Goal: Communication & Community: Answer question/provide support

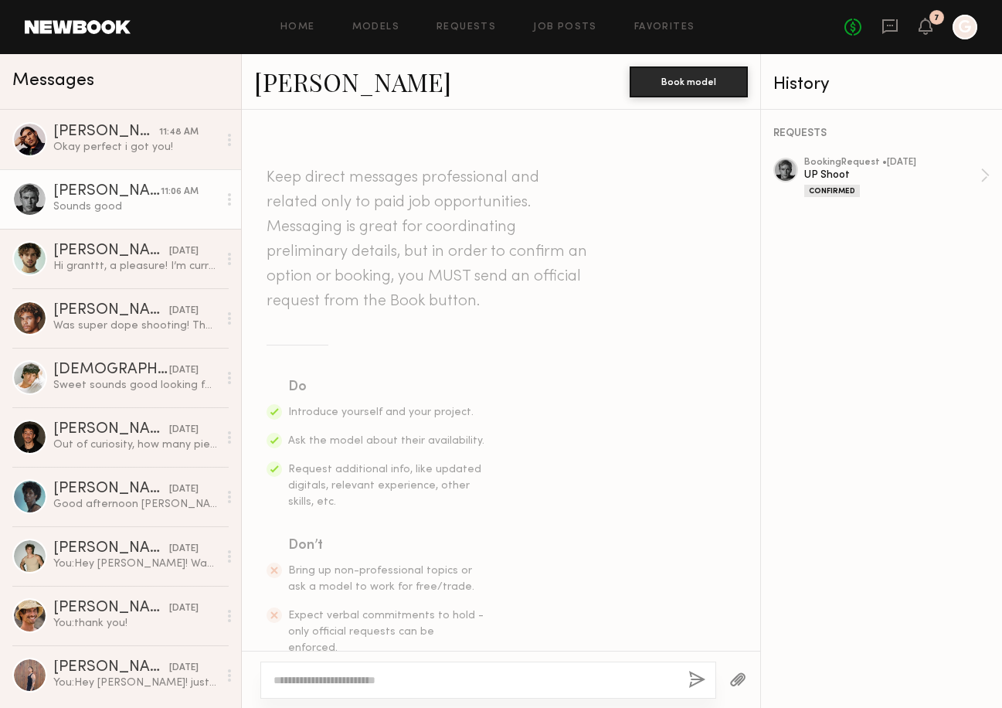
scroll to position [1707, 0]
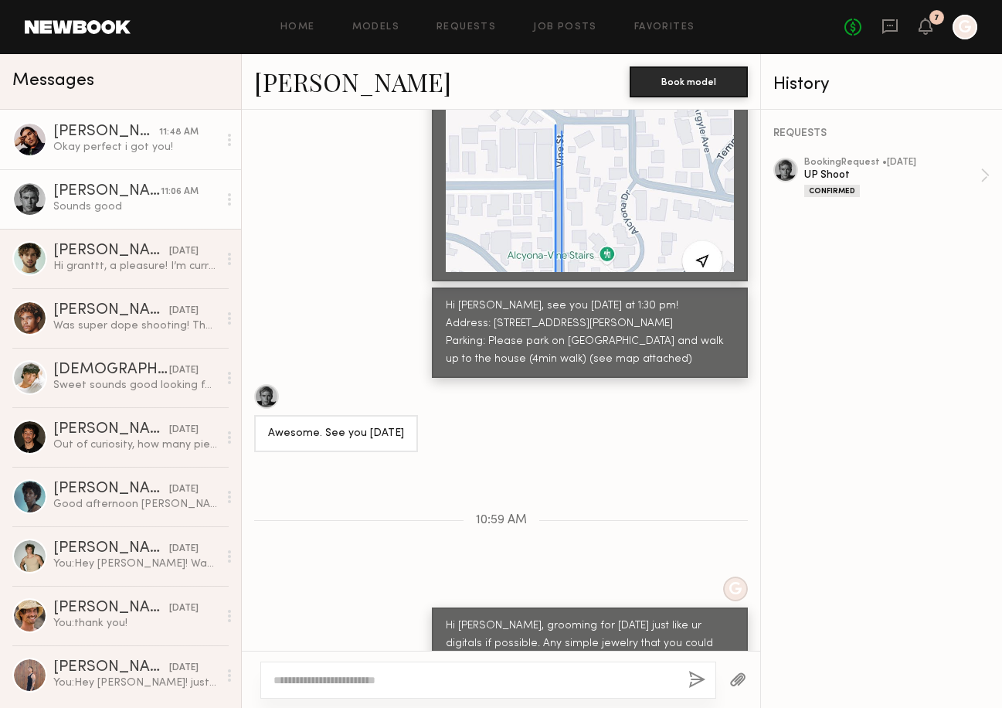
click at [125, 134] on div "[PERSON_NAME]" at bounding box center [106, 131] width 106 height 15
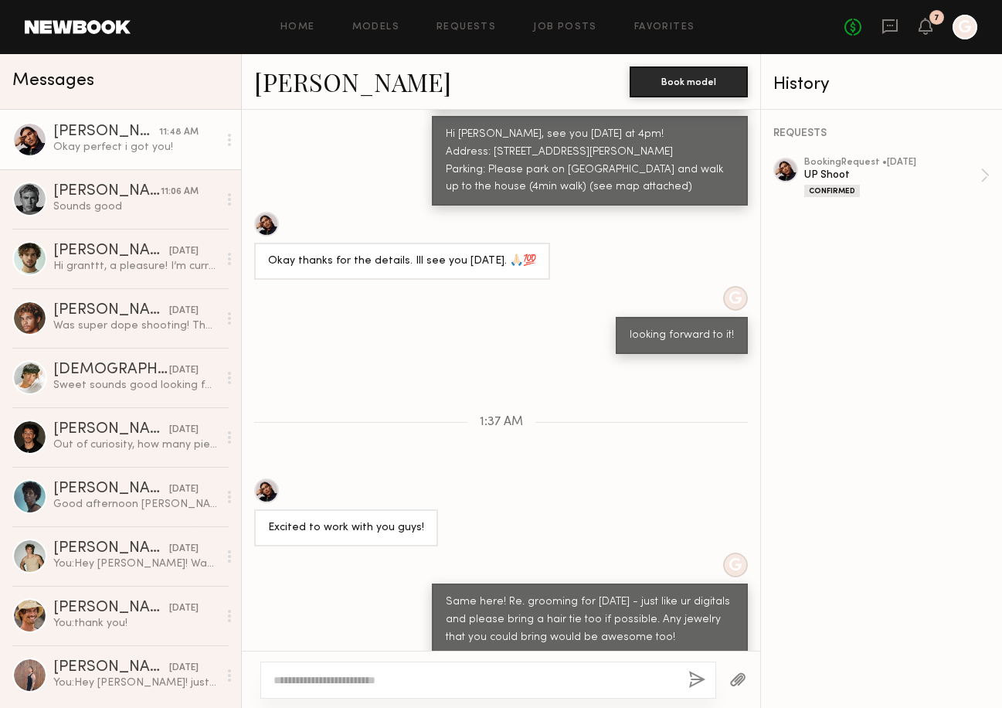
scroll to position [1186, 0]
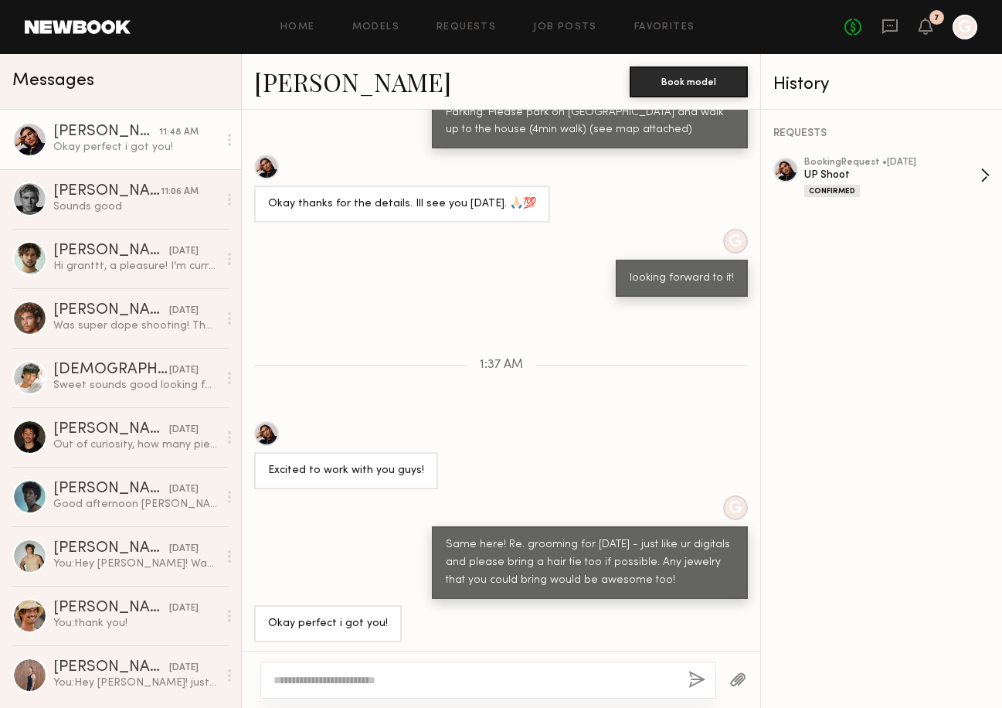
click at [905, 179] on div "UP Shoot" at bounding box center [892, 175] width 176 height 15
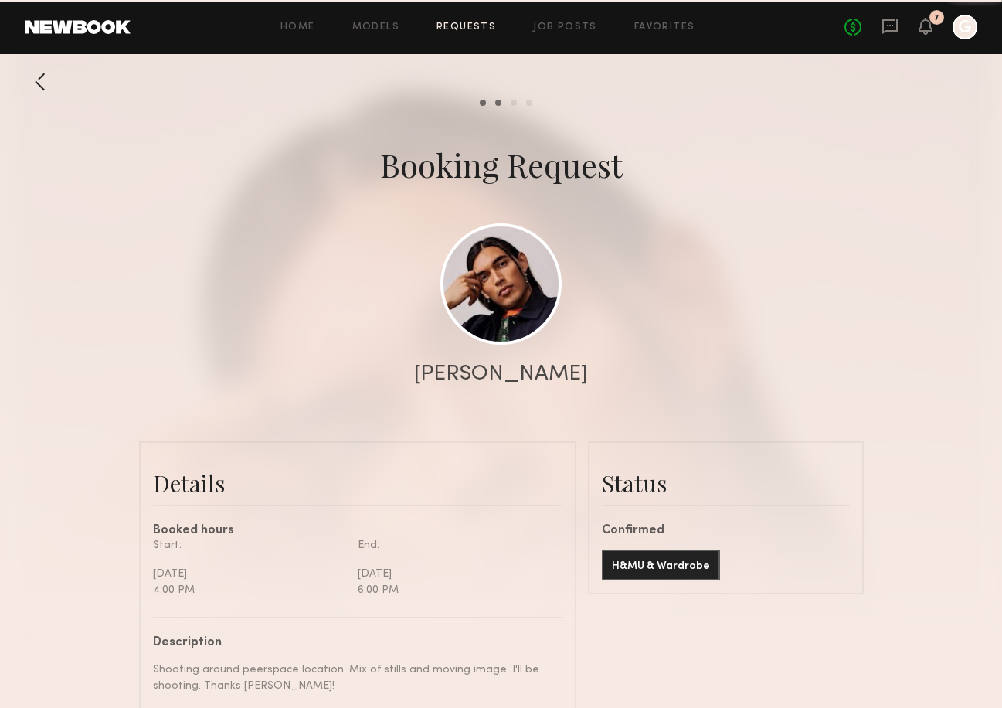
scroll to position [1336, 0]
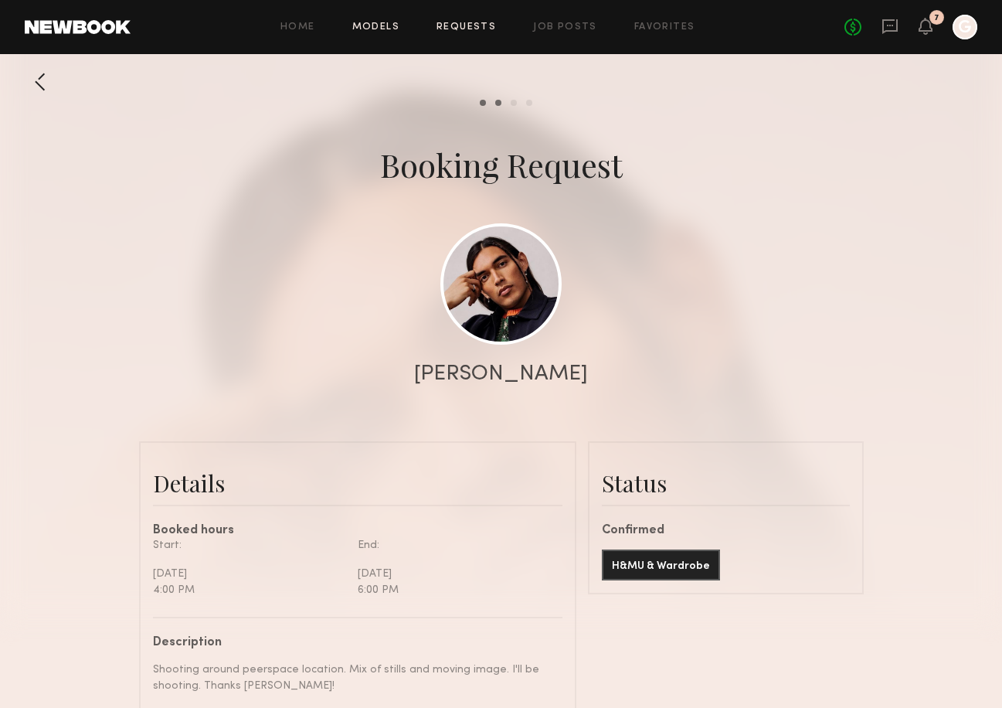
click at [368, 25] on link "Models" at bounding box center [375, 27] width 47 height 10
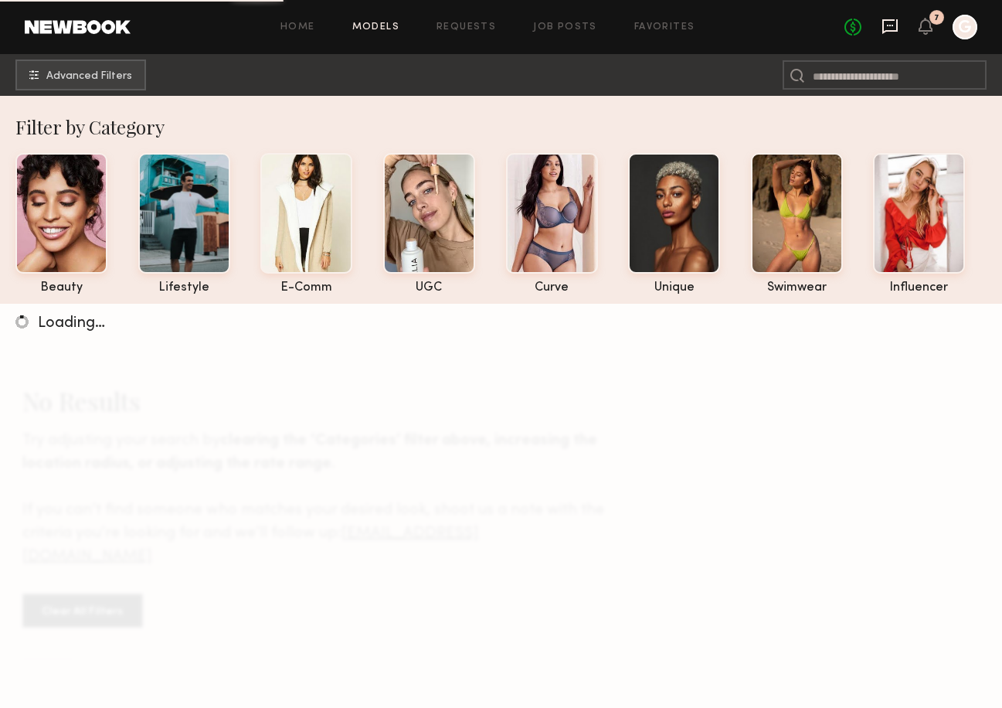
click at [892, 25] on icon at bounding box center [890, 26] width 6 height 2
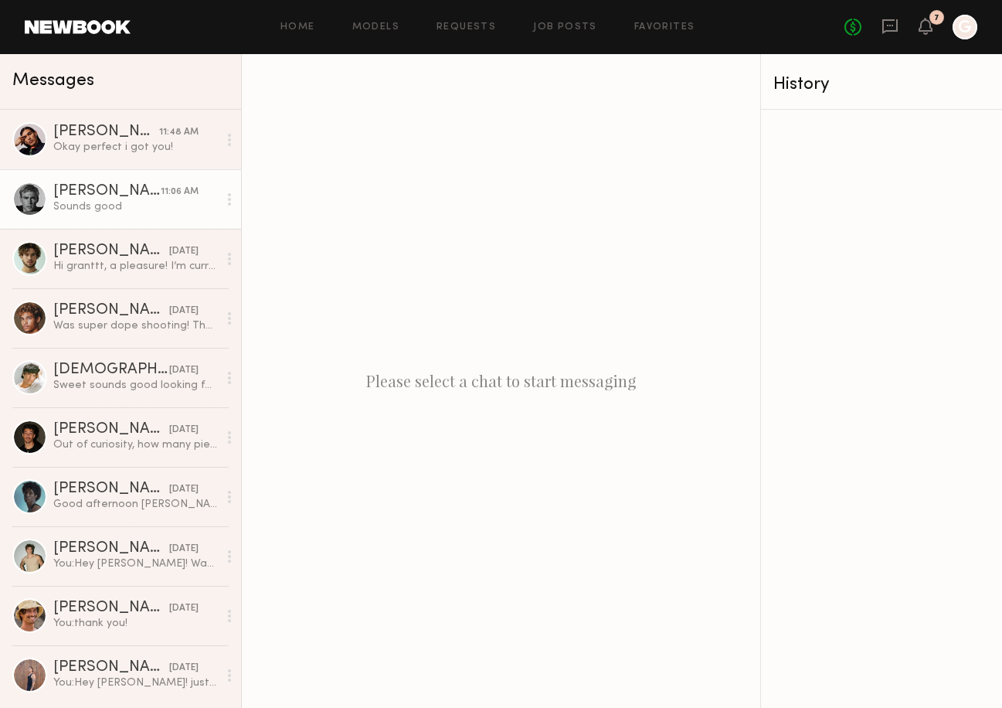
click at [144, 189] on div "[PERSON_NAME]" at bounding box center [106, 191] width 107 height 15
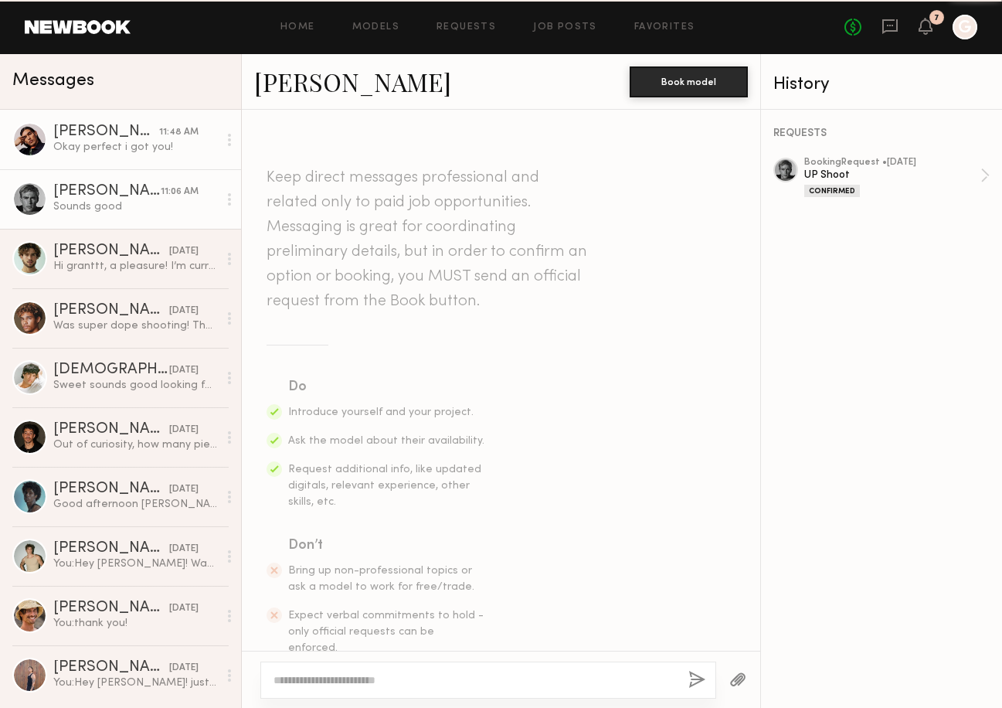
scroll to position [1707, 0]
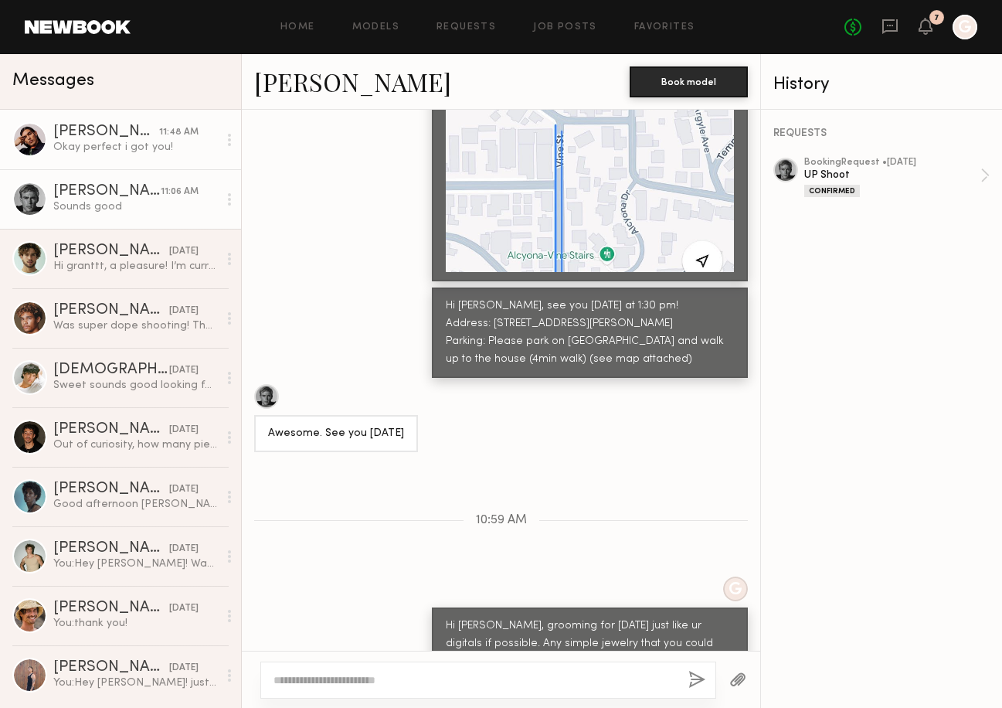
click at [144, 121] on link "[PERSON_NAME] 11:48 AM Okay perfect i got you!" at bounding box center [120, 139] width 241 height 59
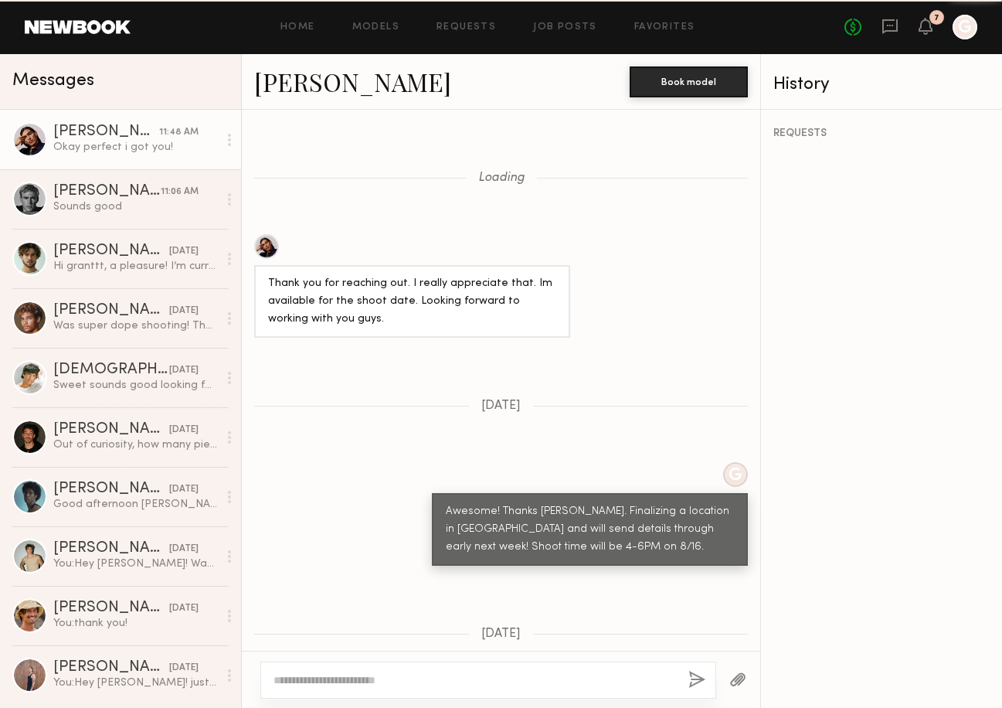
scroll to position [1186, 0]
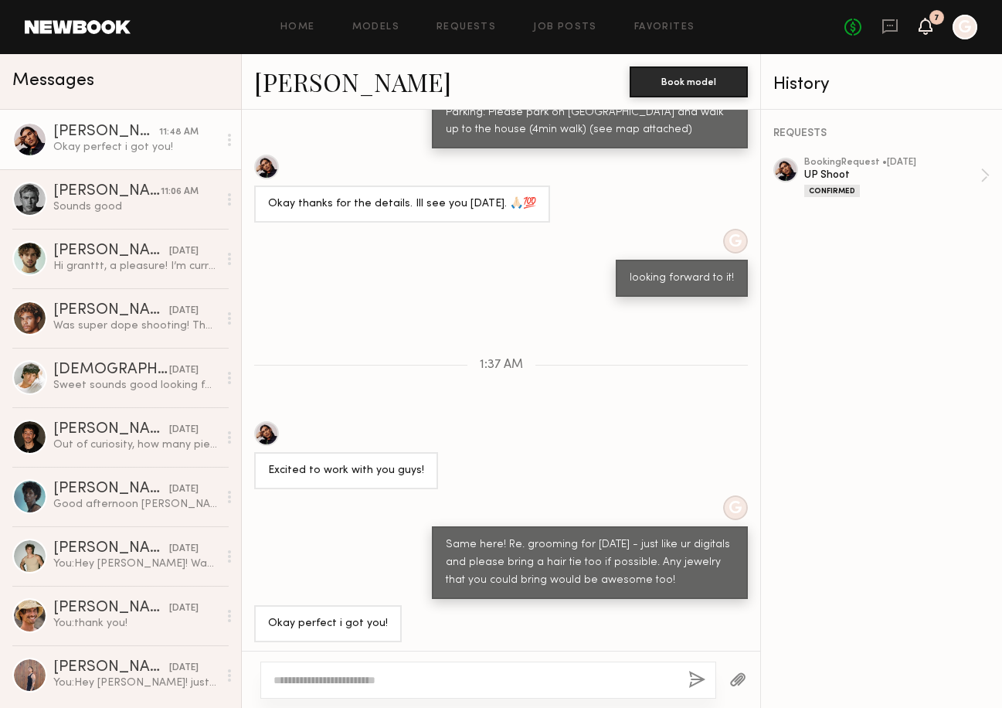
click at [919, 28] on icon at bounding box center [925, 25] width 12 height 11
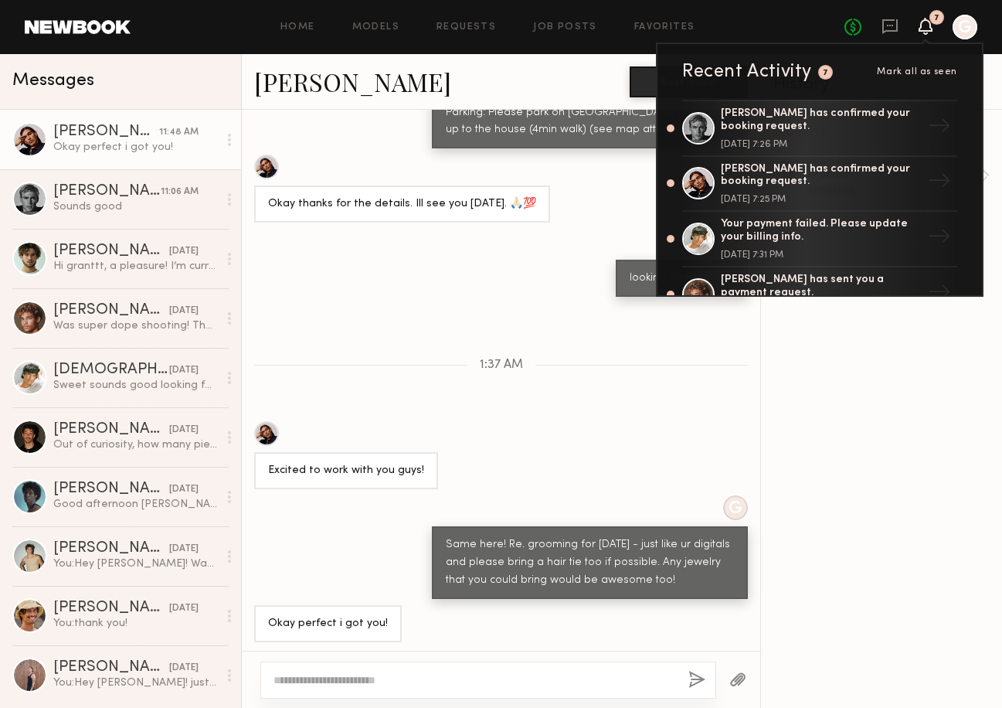
click at [922, 29] on icon at bounding box center [925, 25] width 12 height 11
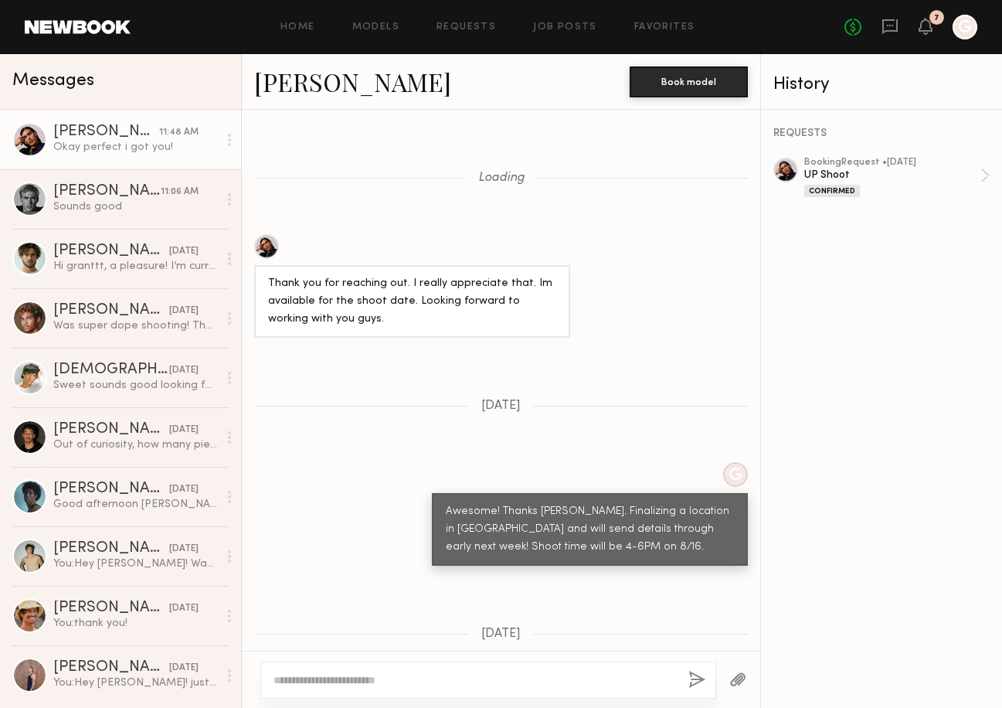
scroll to position [1186, 0]
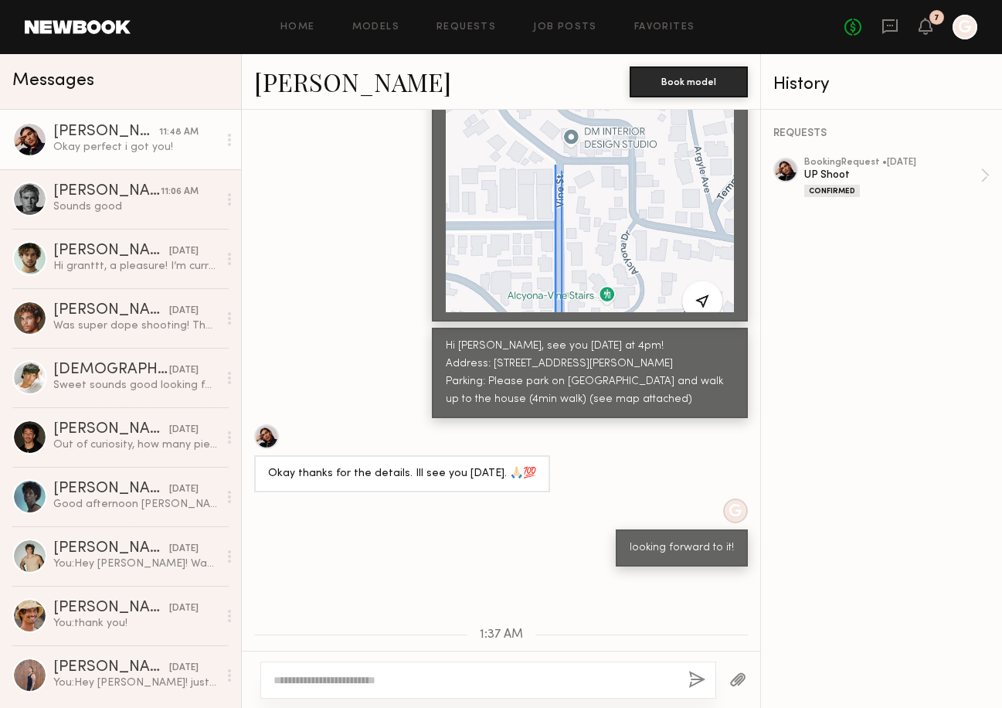
scroll to position [1420, 0]
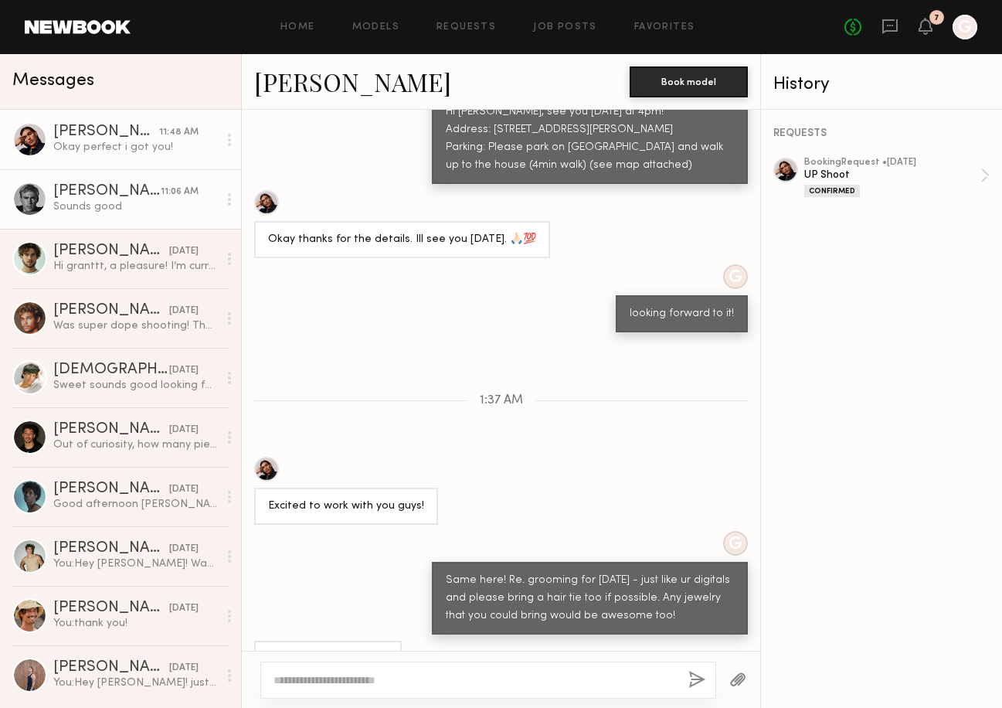
click at [114, 200] on div "Sounds good" at bounding box center [135, 206] width 165 height 15
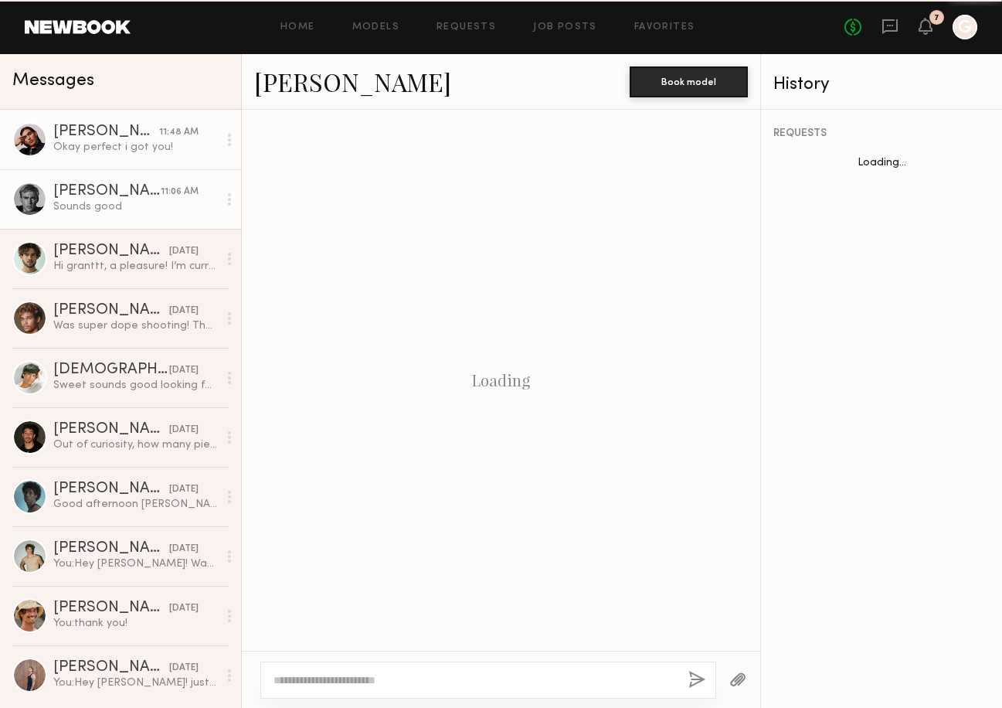
scroll to position [1707, 0]
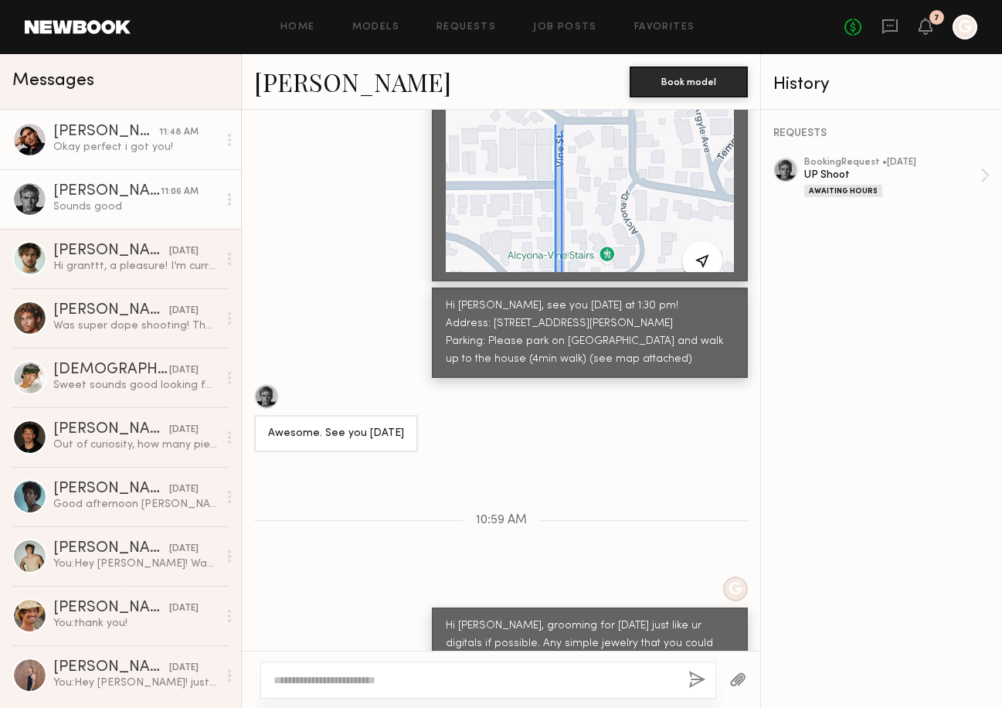
click at [128, 148] on div "Okay perfect i got you!" at bounding box center [135, 147] width 165 height 15
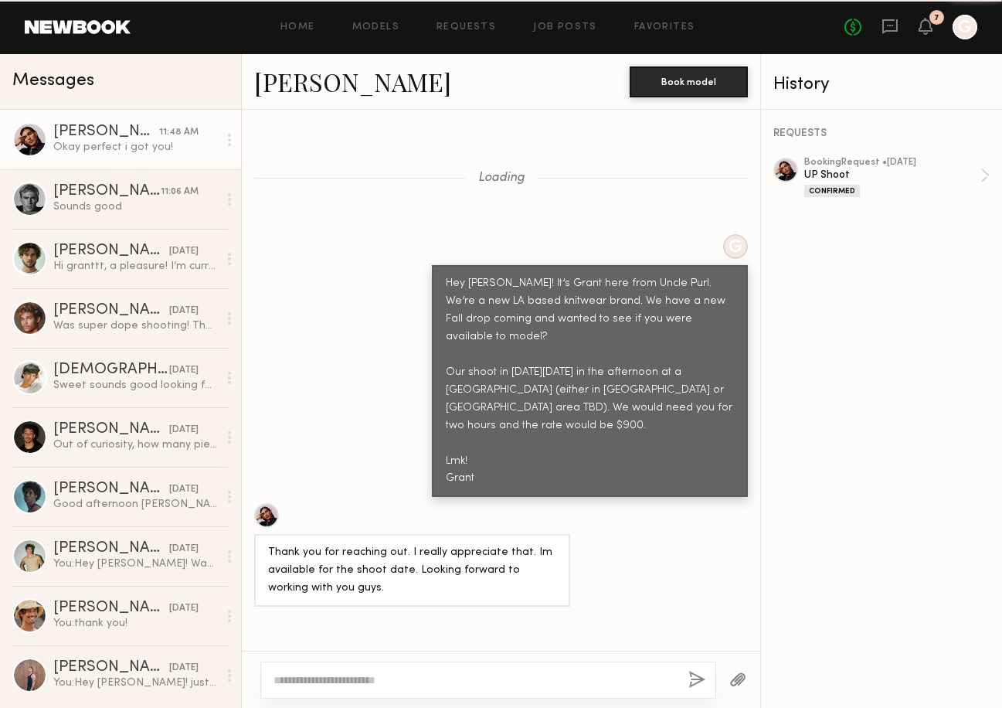
scroll to position [1420, 0]
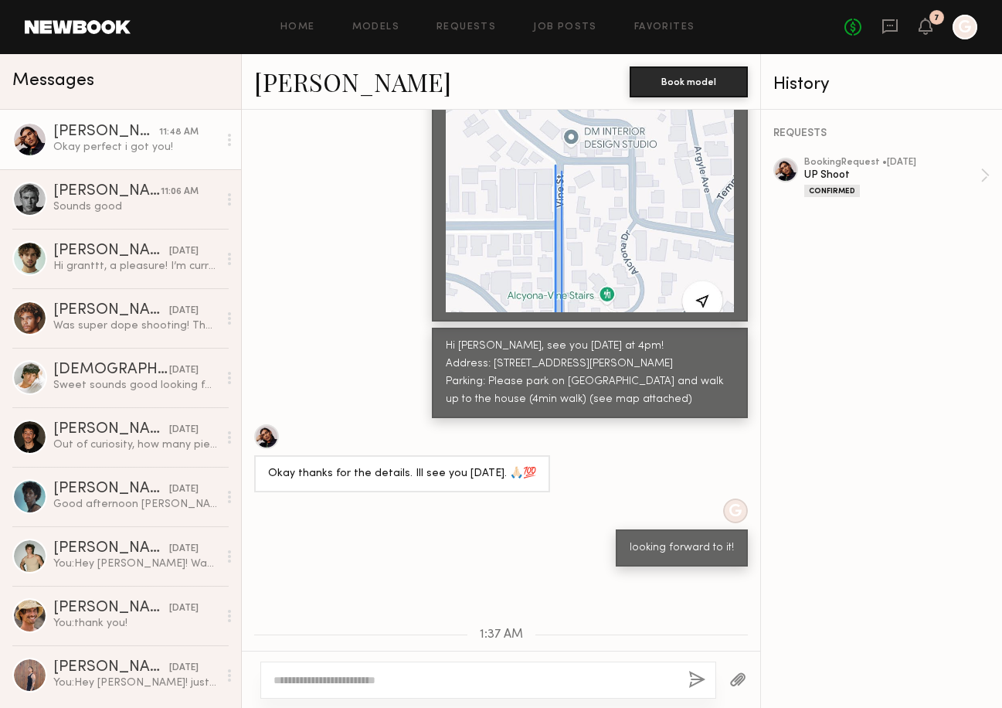
scroll to position [1420, 0]
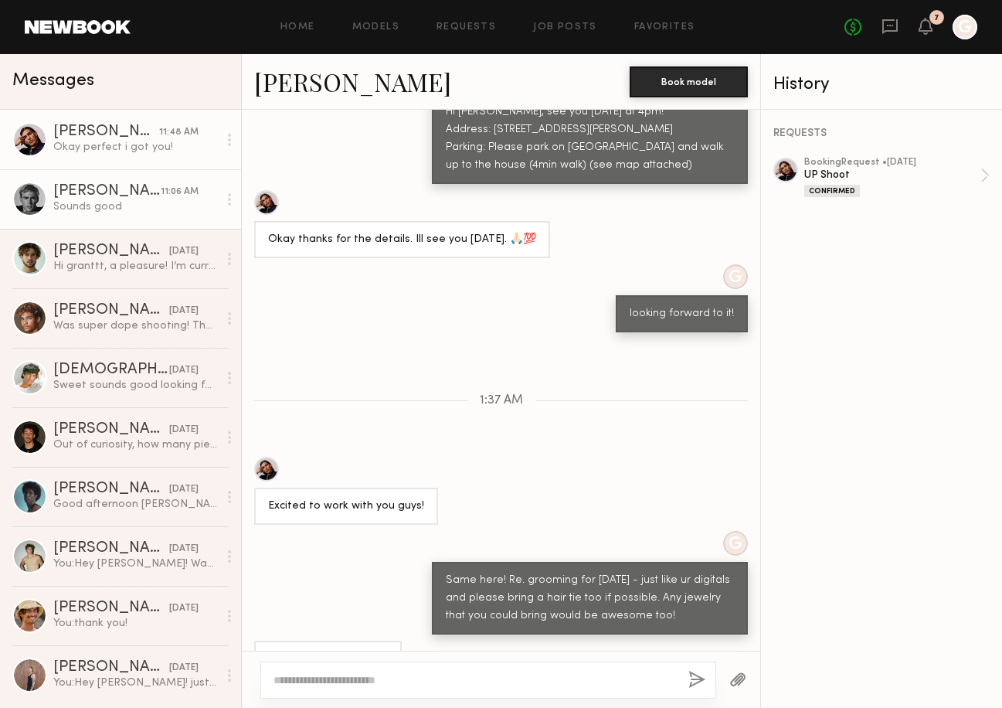
click at [113, 212] on div "Sounds good" at bounding box center [135, 206] width 165 height 15
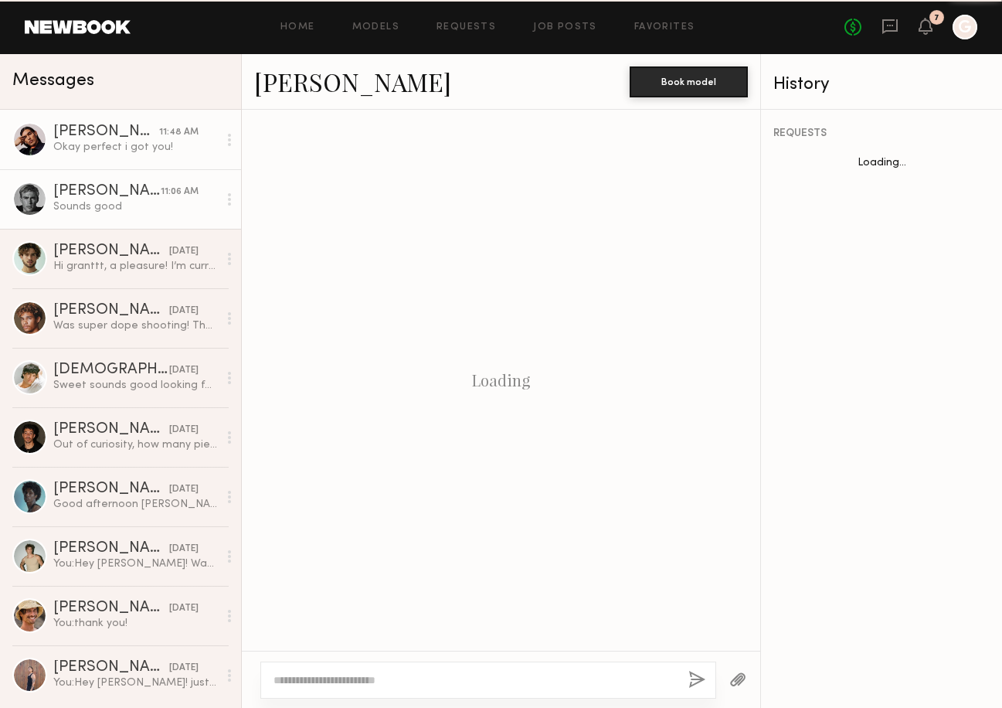
scroll to position [1707, 0]
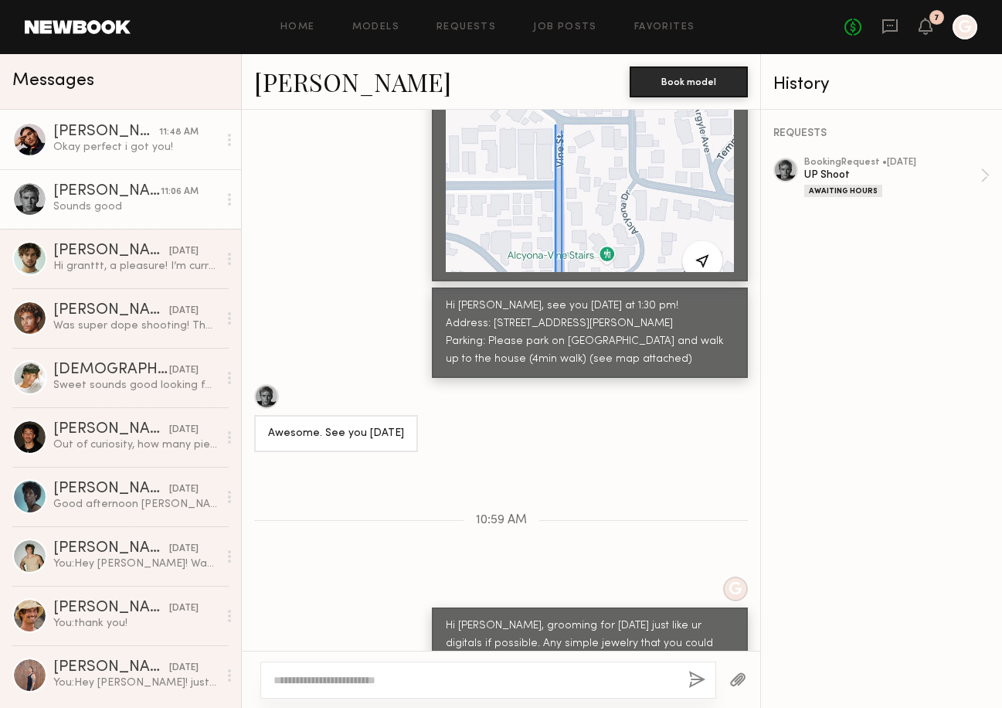
click at [107, 138] on div "[PERSON_NAME]" at bounding box center [106, 131] width 106 height 15
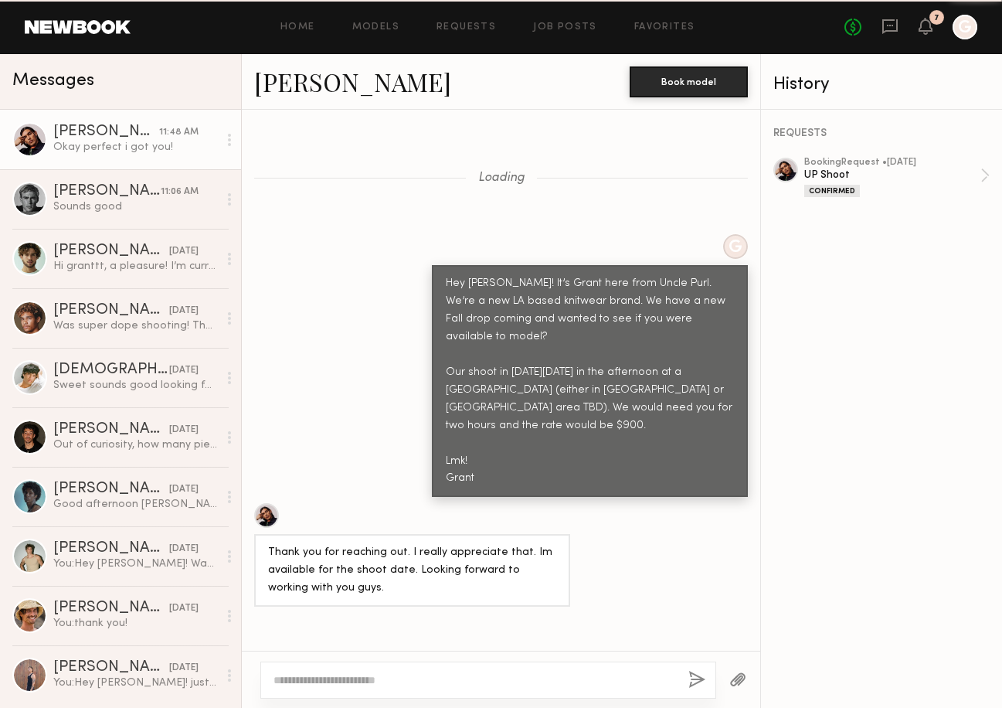
scroll to position [1420, 0]
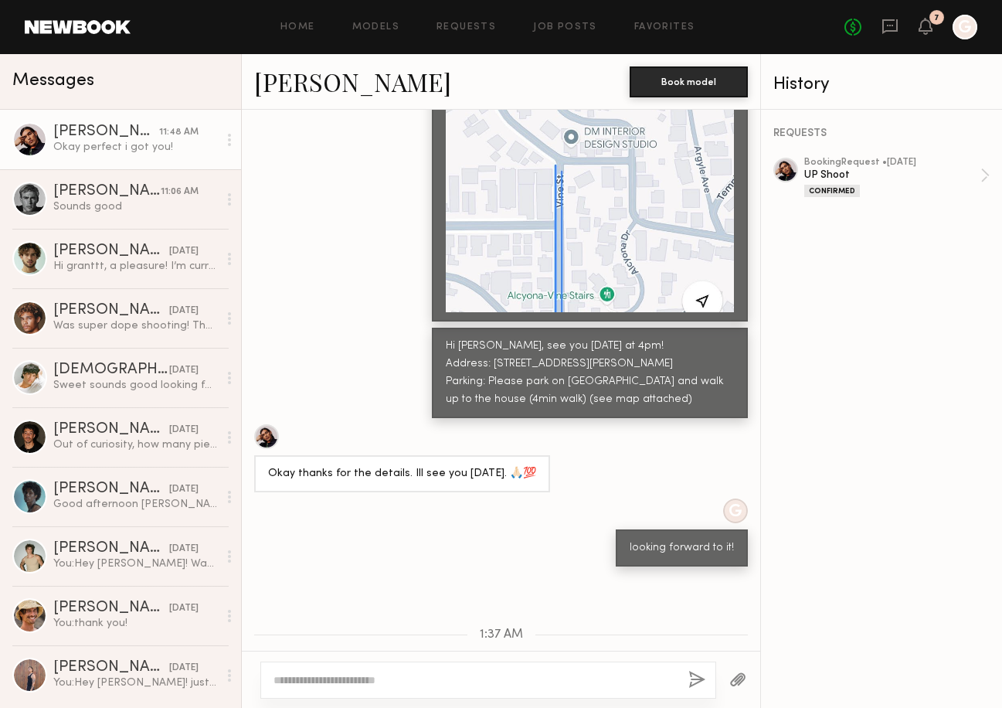
scroll to position [1420, 0]
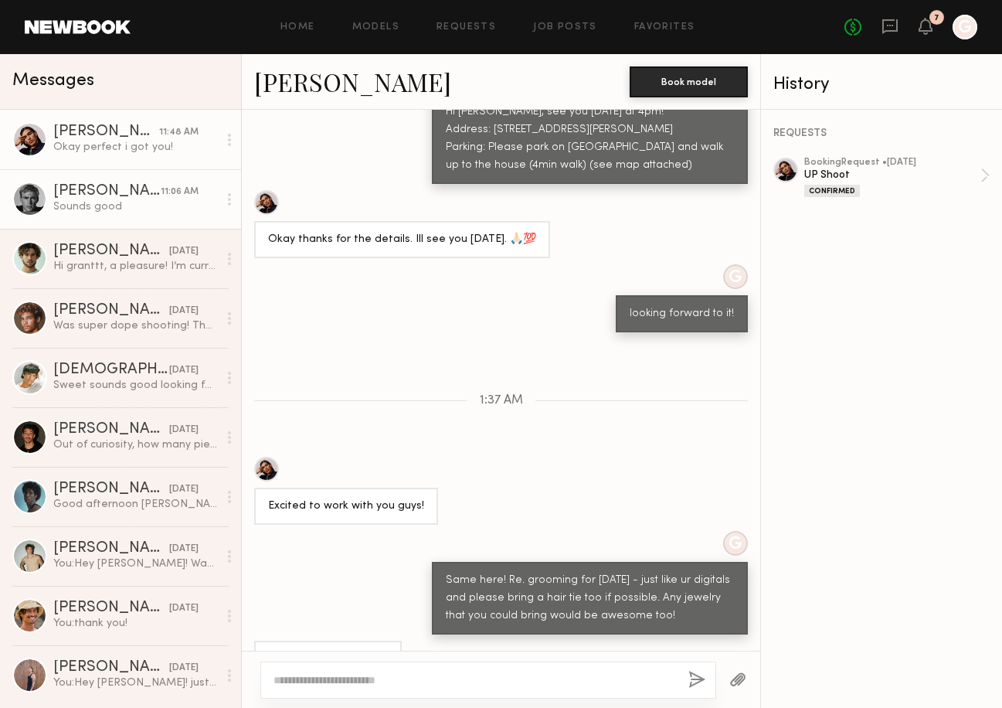
click at [120, 222] on link "[PERSON_NAME] 11:06 AM Sounds good" at bounding box center [120, 198] width 241 height 59
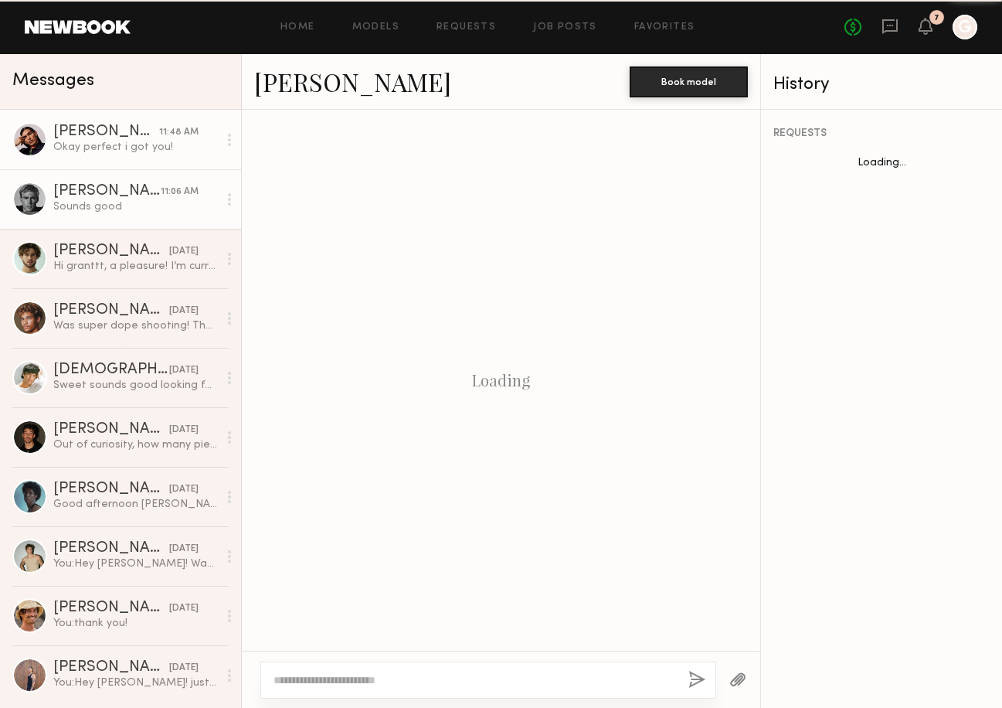
scroll to position [1707, 0]
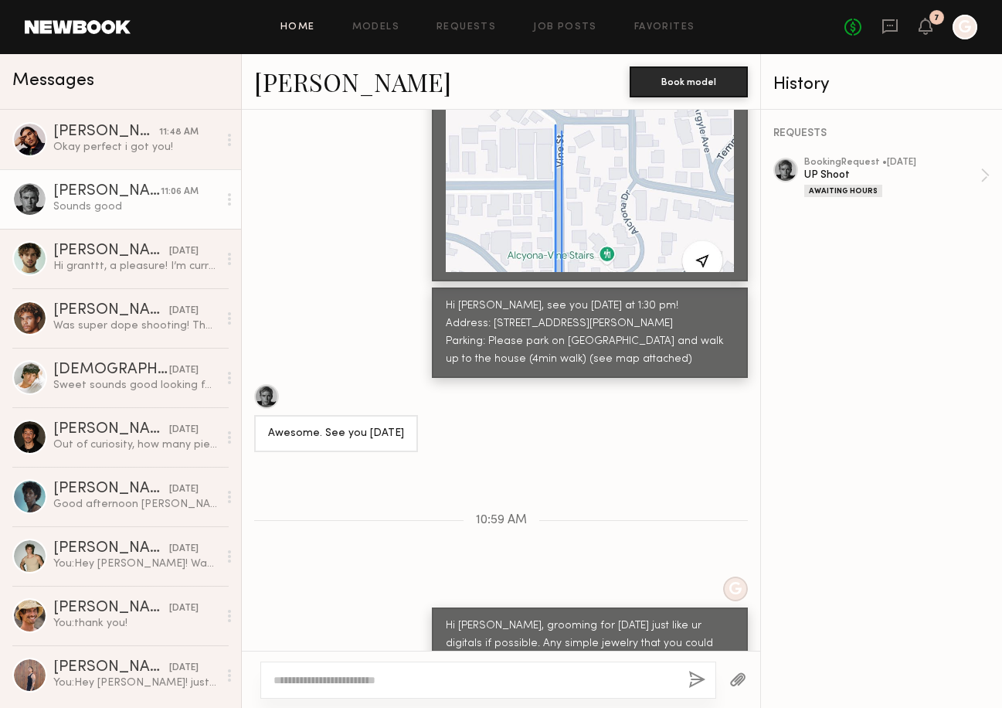
click at [308, 28] on link "Home" at bounding box center [297, 27] width 35 height 10
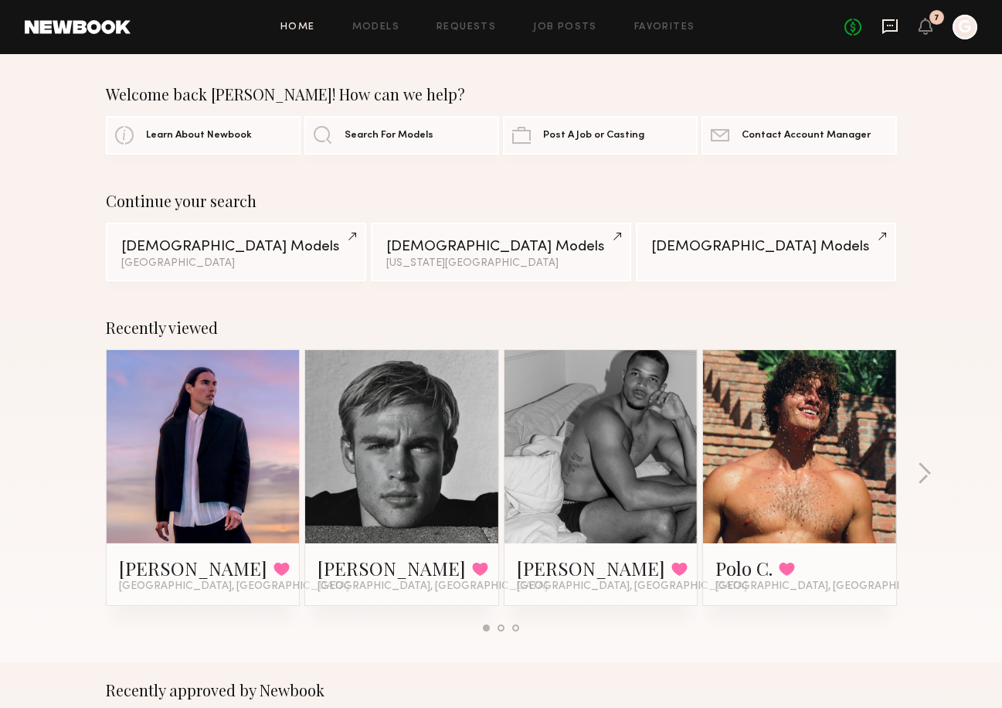
click at [892, 29] on icon at bounding box center [889, 26] width 17 height 17
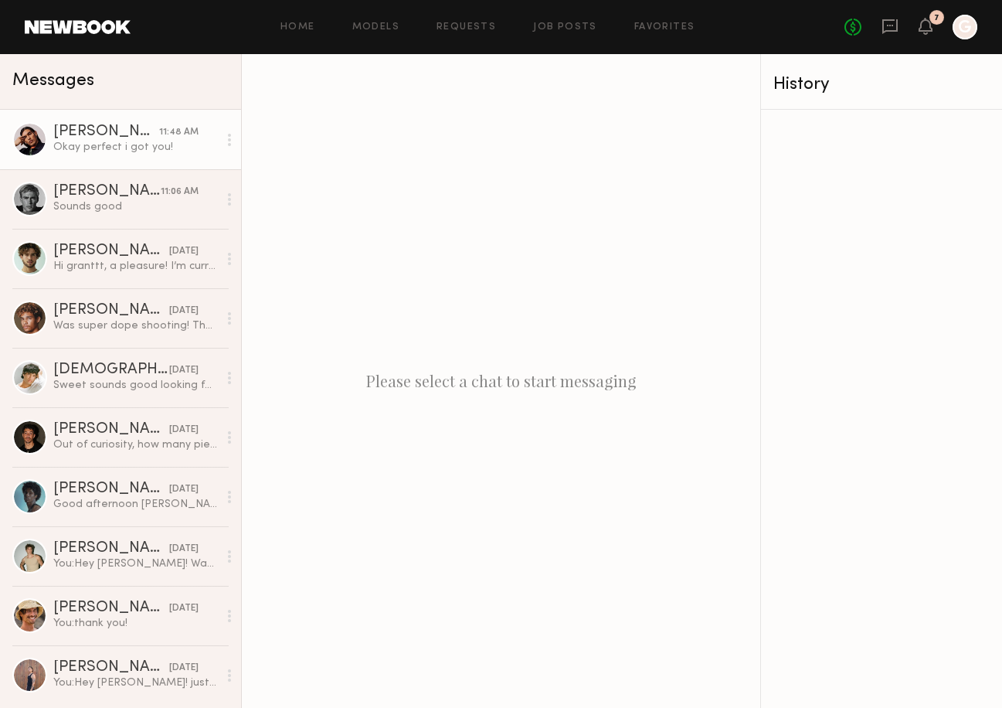
click at [121, 148] on div "Okay perfect i got you!" at bounding box center [135, 147] width 165 height 15
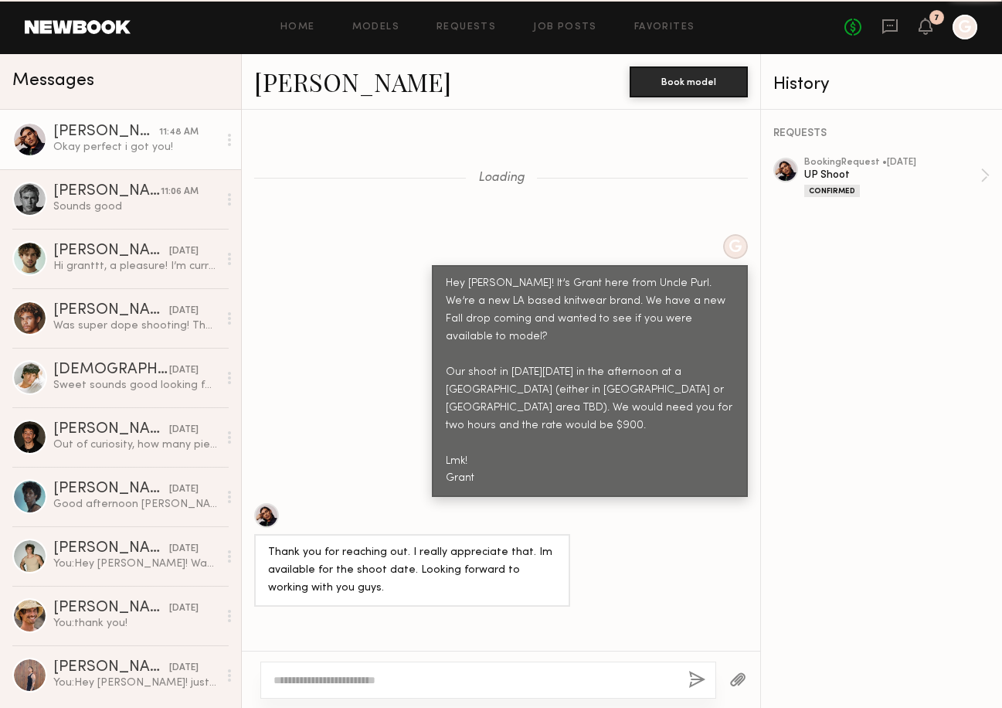
scroll to position [1420, 0]
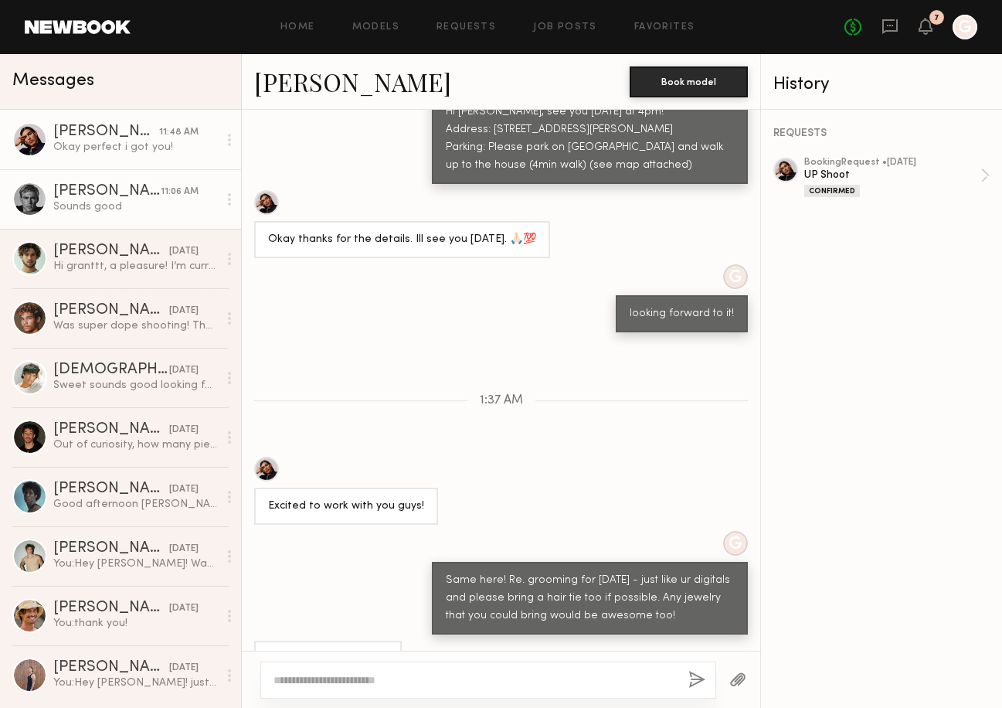
click at [117, 199] on div "Sounds good" at bounding box center [135, 206] width 165 height 15
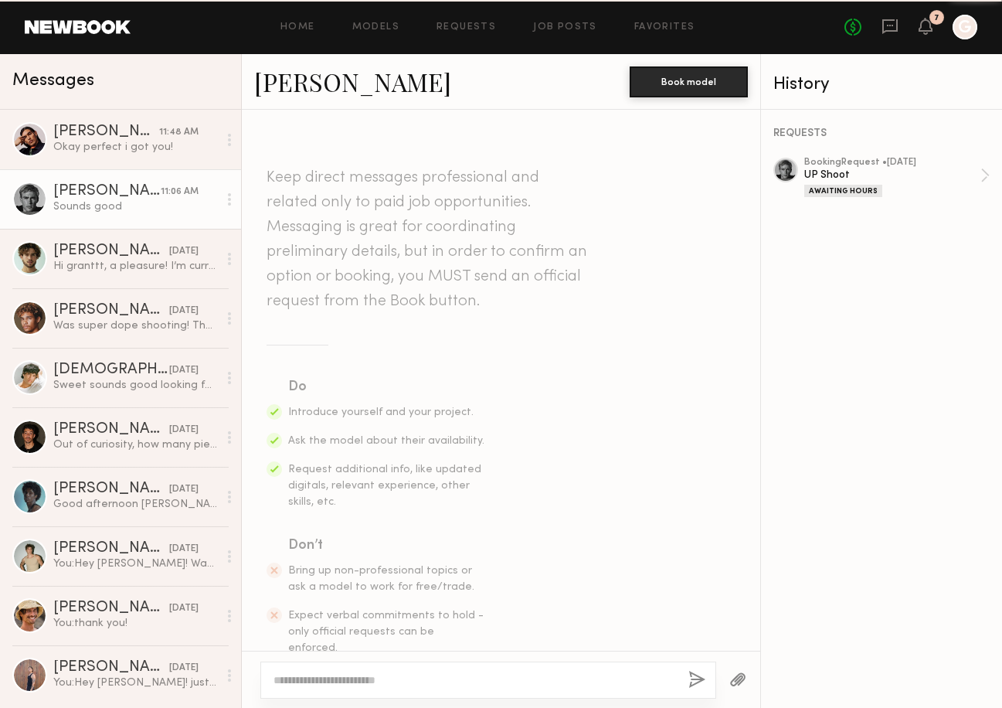
scroll to position [1707, 0]
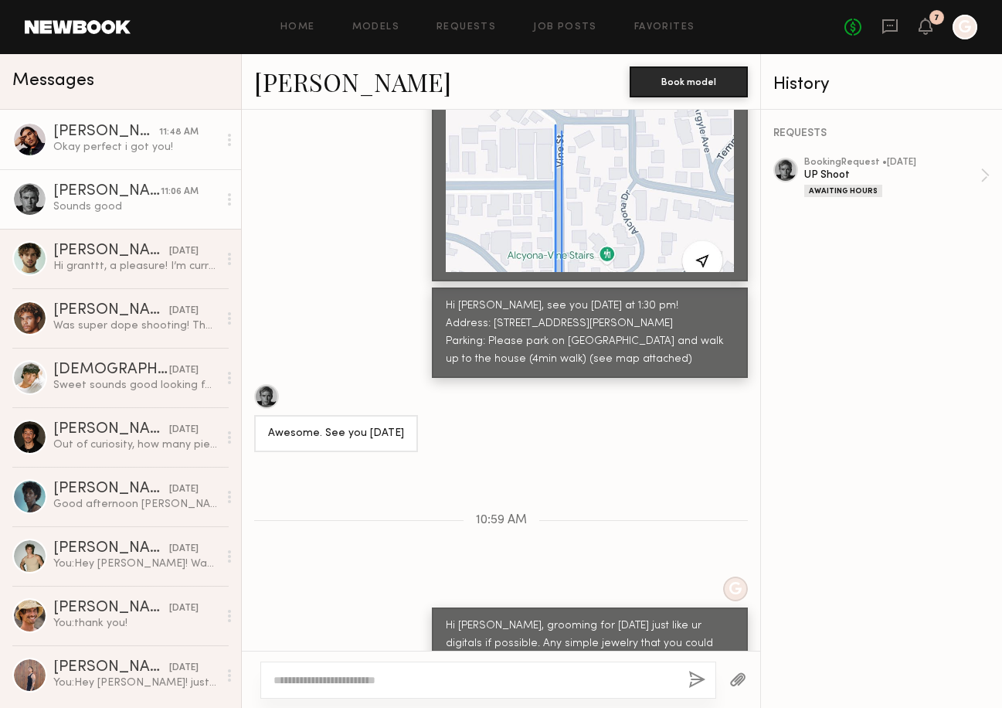
click at [128, 138] on div "[PERSON_NAME]" at bounding box center [106, 131] width 106 height 15
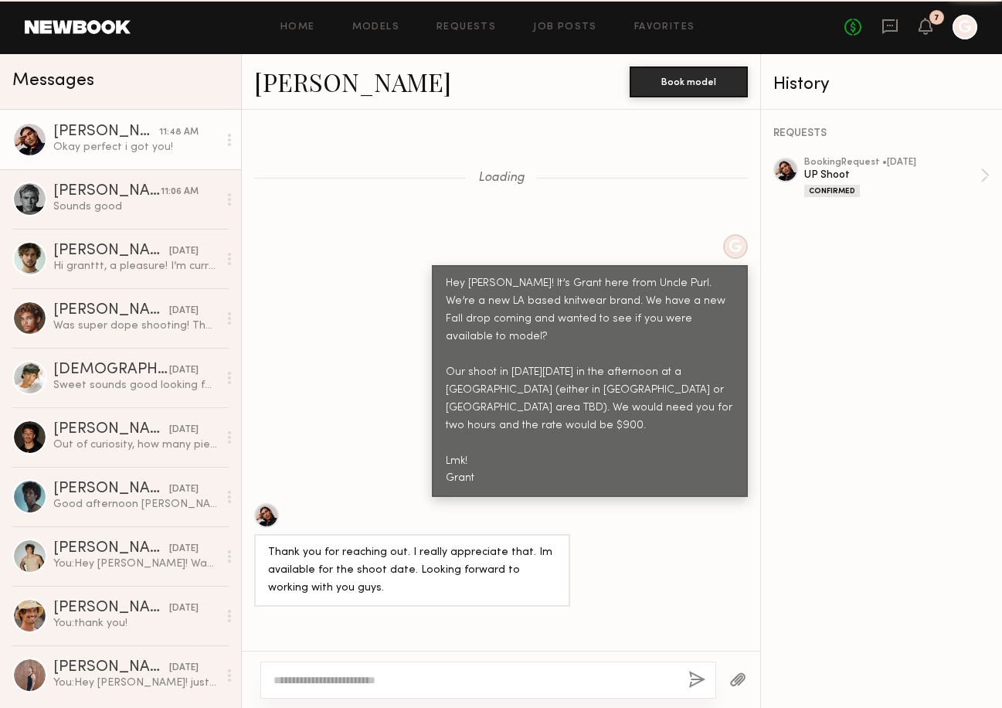
scroll to position [1420, 0]
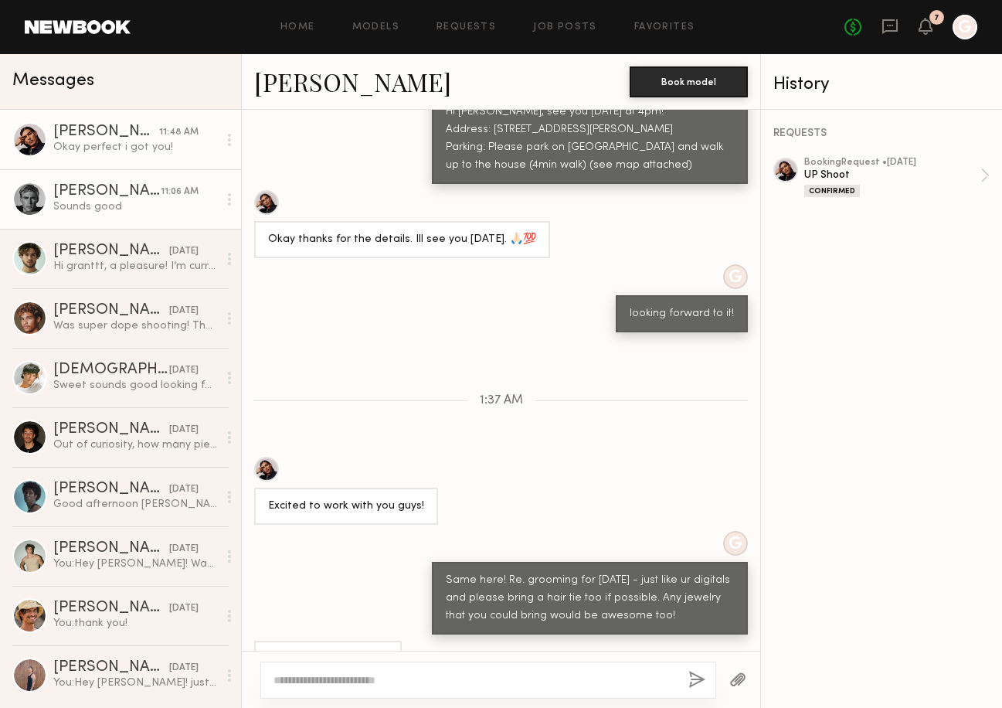
click at [123, 194] on div "[PERSON_NAME]" at bounding box center [106, 191] width 107 height 15
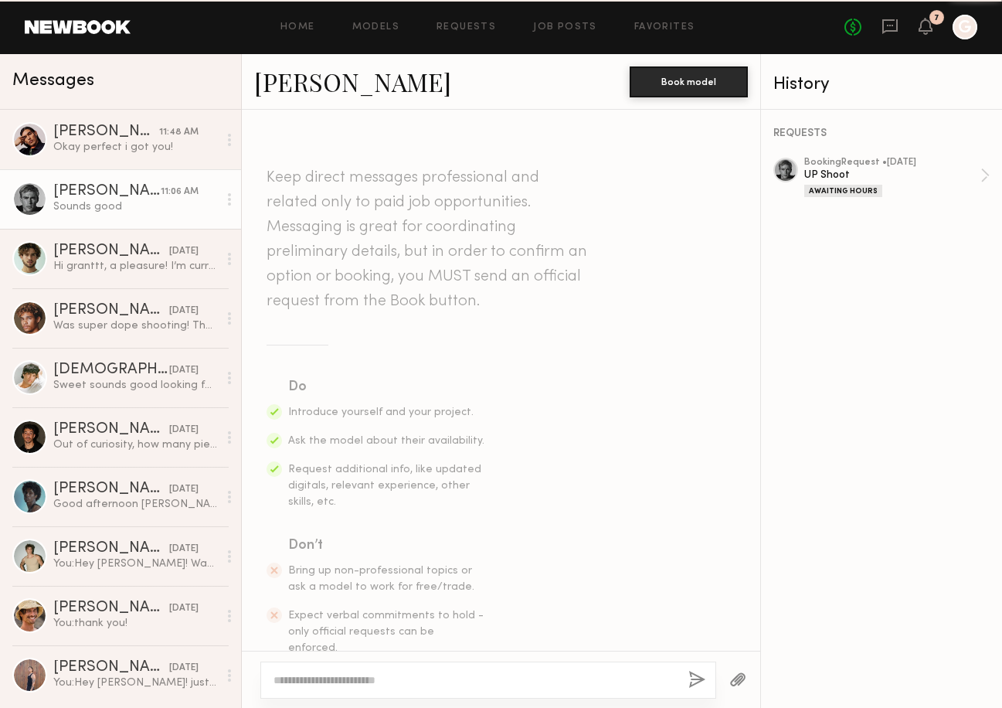
scroll to position [1707, 0]
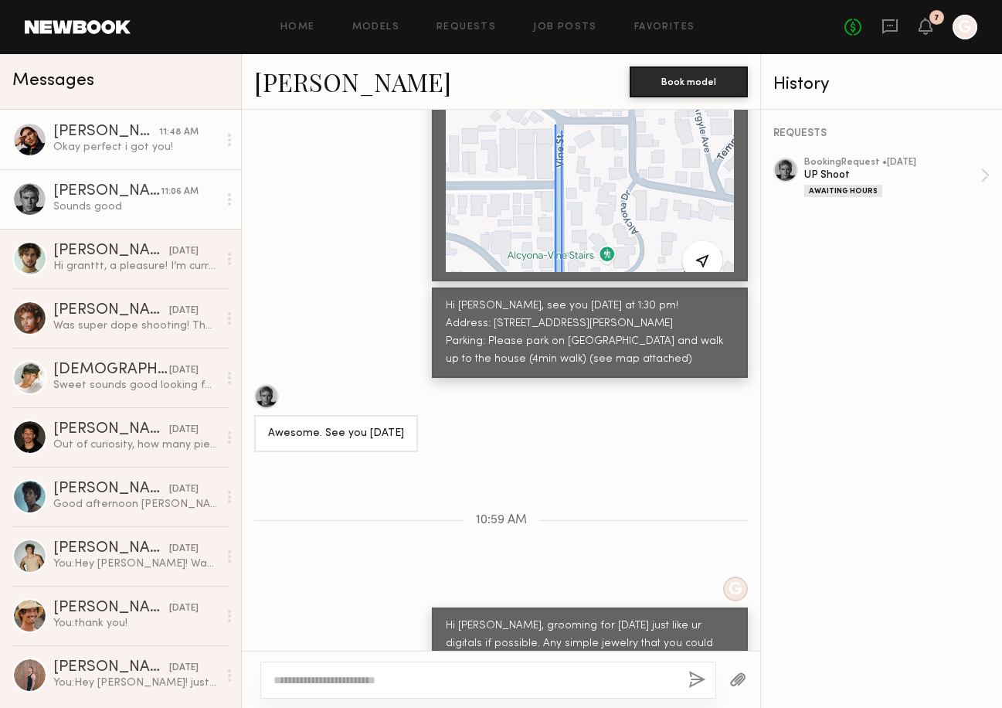
click at [124, 157] on link "[PERSON_NAME] 11:48 AM Okay perfect i got you!" at bounding box center [120, 139] width 241 height 59
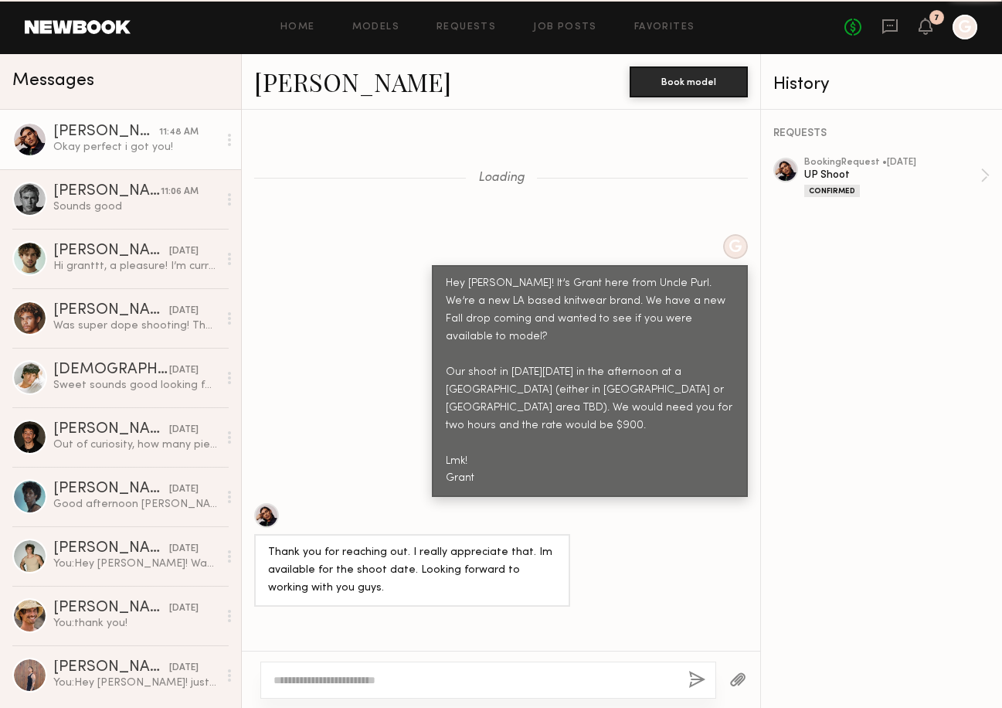
scroll to position [1420, 0]
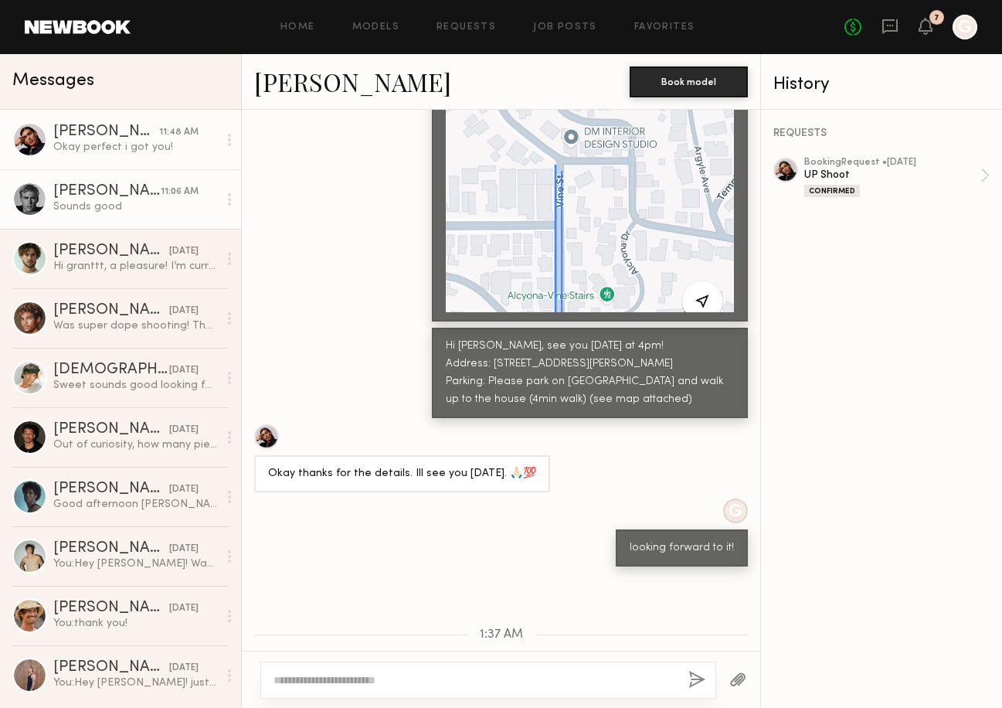
scroll to position [1420, 0]
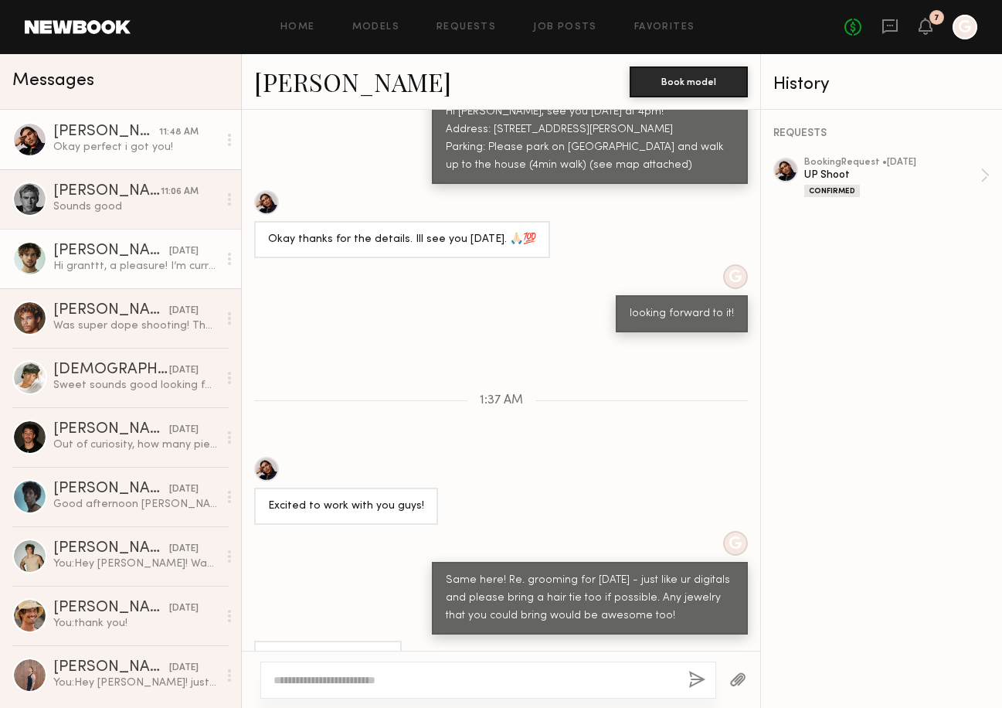
click at [130, 258] on div "[PERSON_NAME]" at bounding box center [111, 250] width 116 height 15
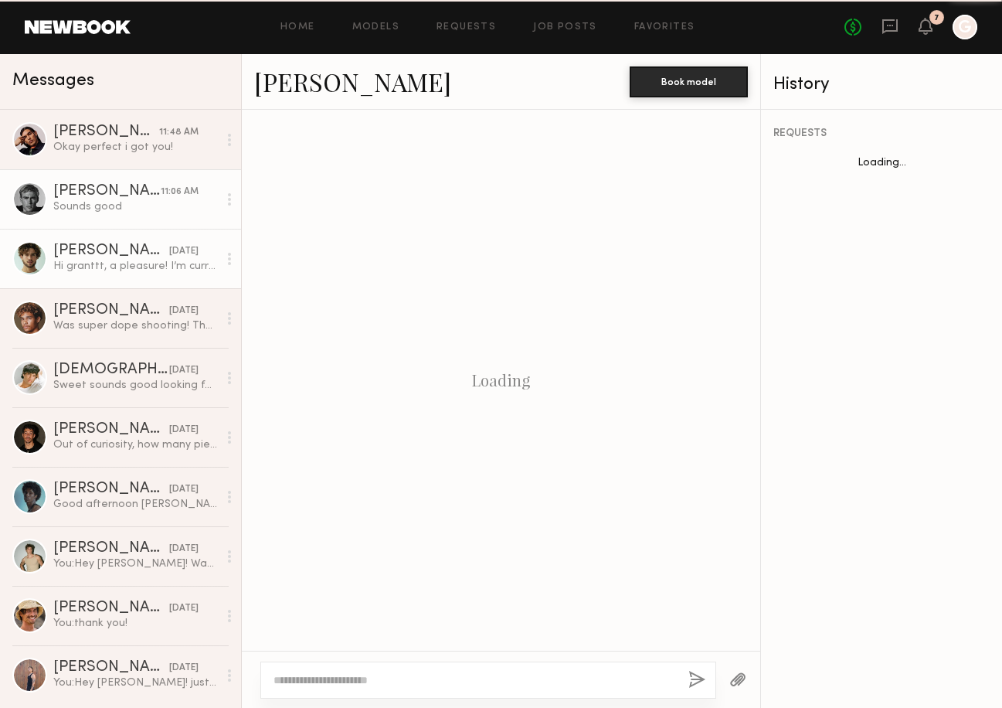
scroll to position [507, 0]
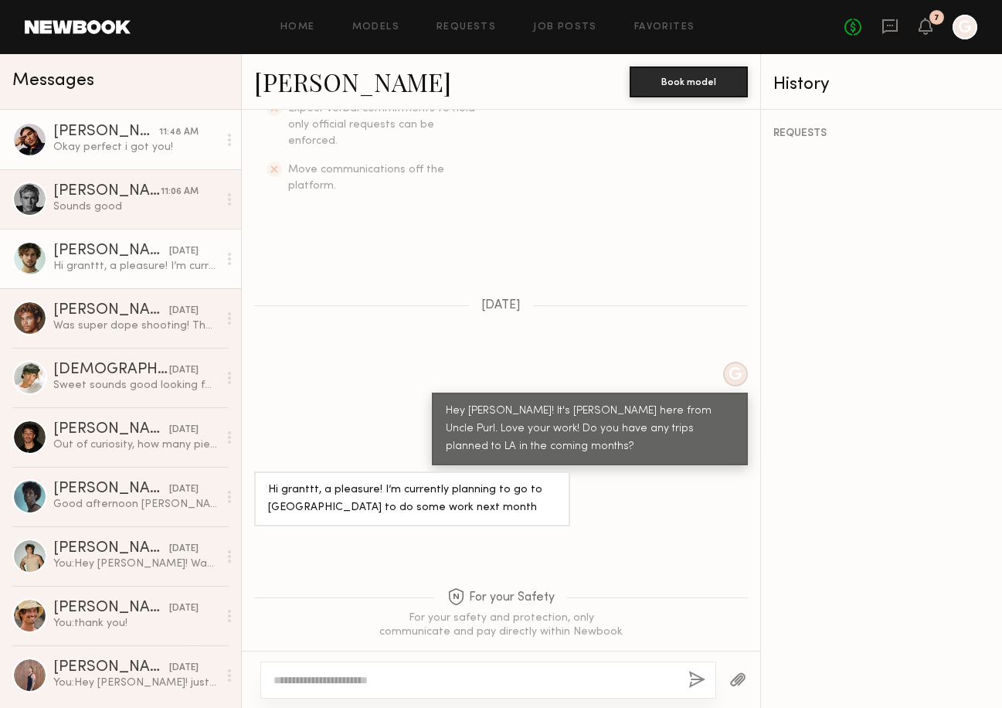
click at [138, 159] on link "[PERSON_NAME] 11:48 AM Okay perfect i got you!" at bounding box center [120, 139] width 241 height 59
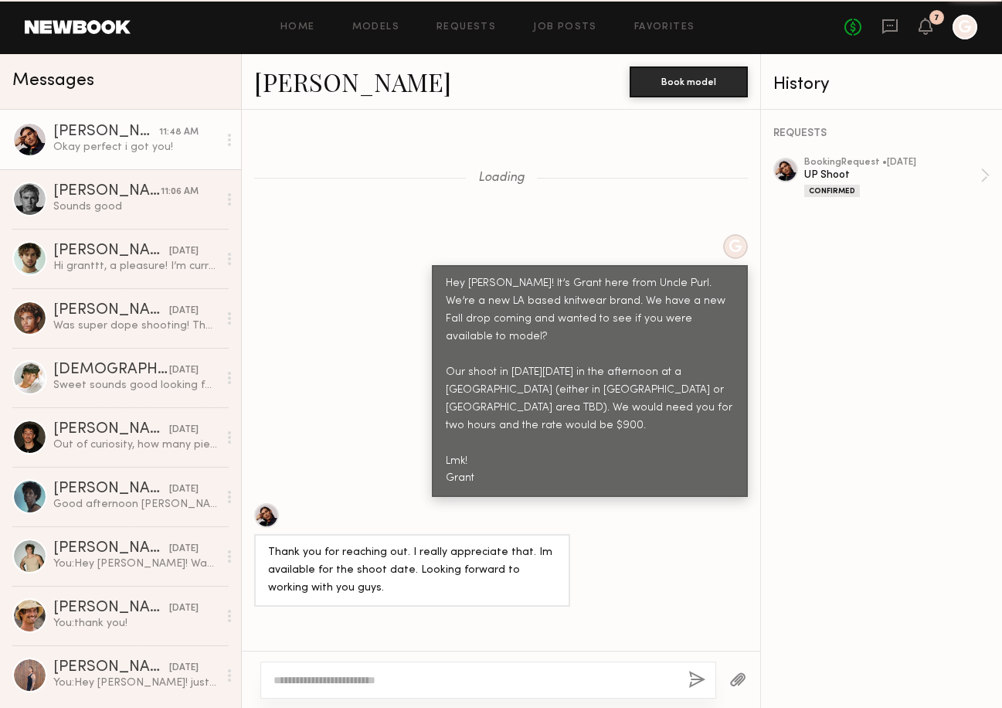
scroll to position [1420, 0]
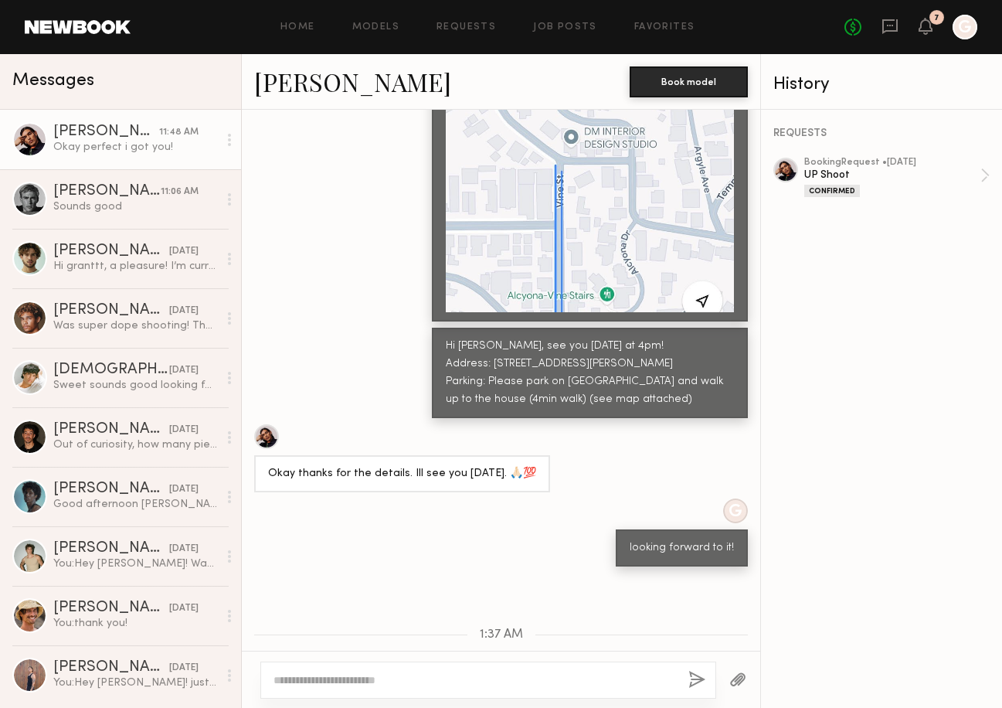
scroll to position [1420, 0]
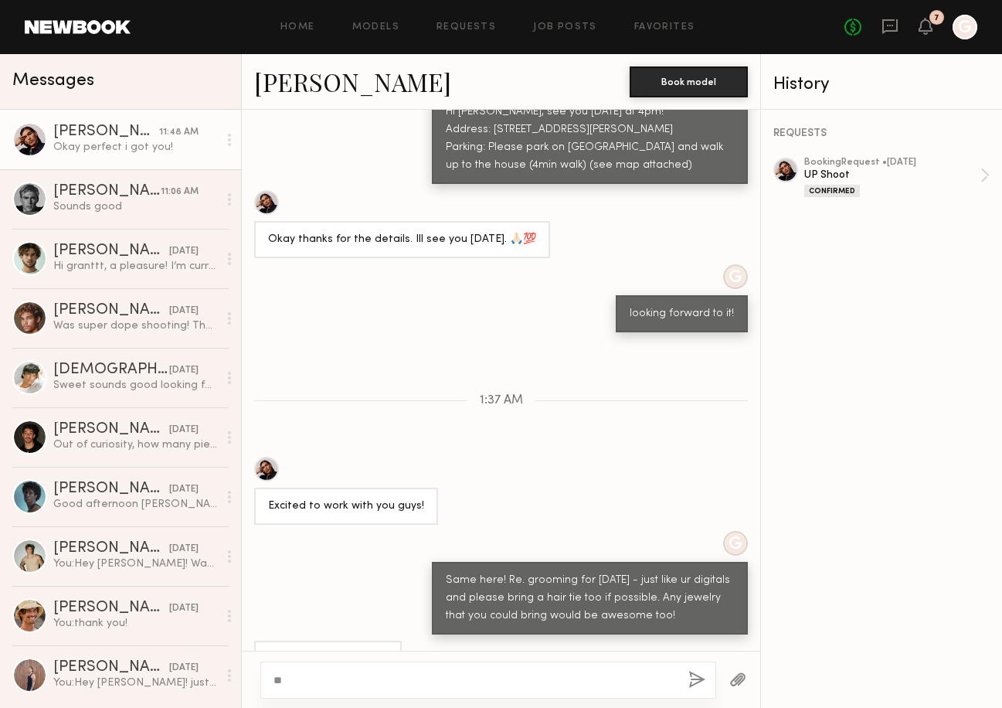
type textarea "*"
type textarea "**********"
click at [696, 678] on button "button" at bounding box center [696, 680] width 17 height 19
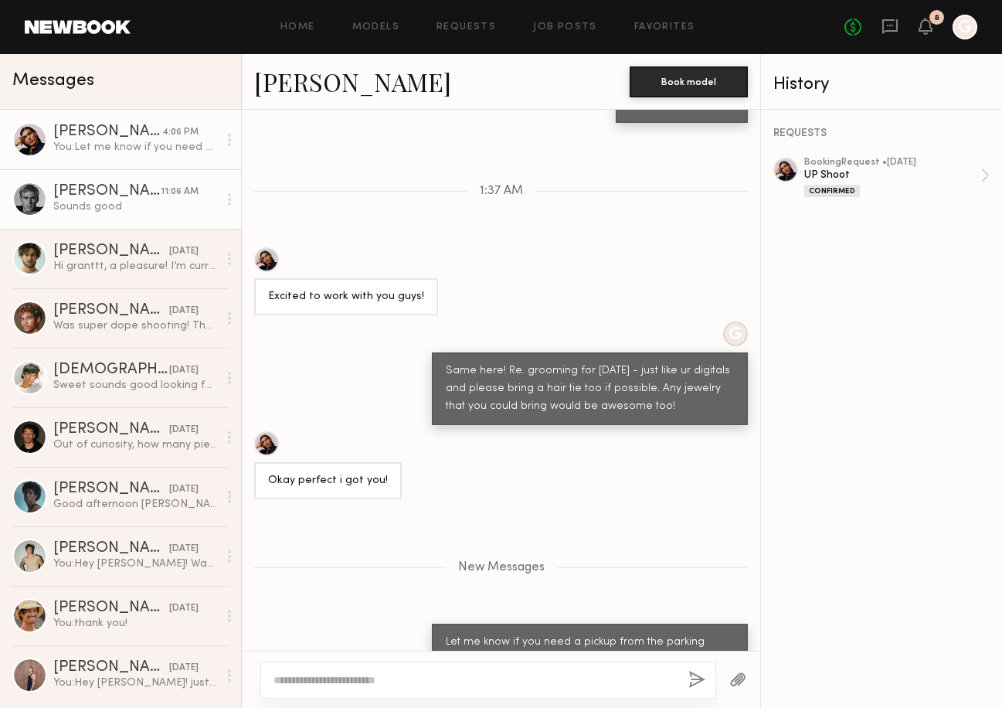
click at [169, 209] on div "Sounds good" at bounding box center [135, 206] width 165 height 15
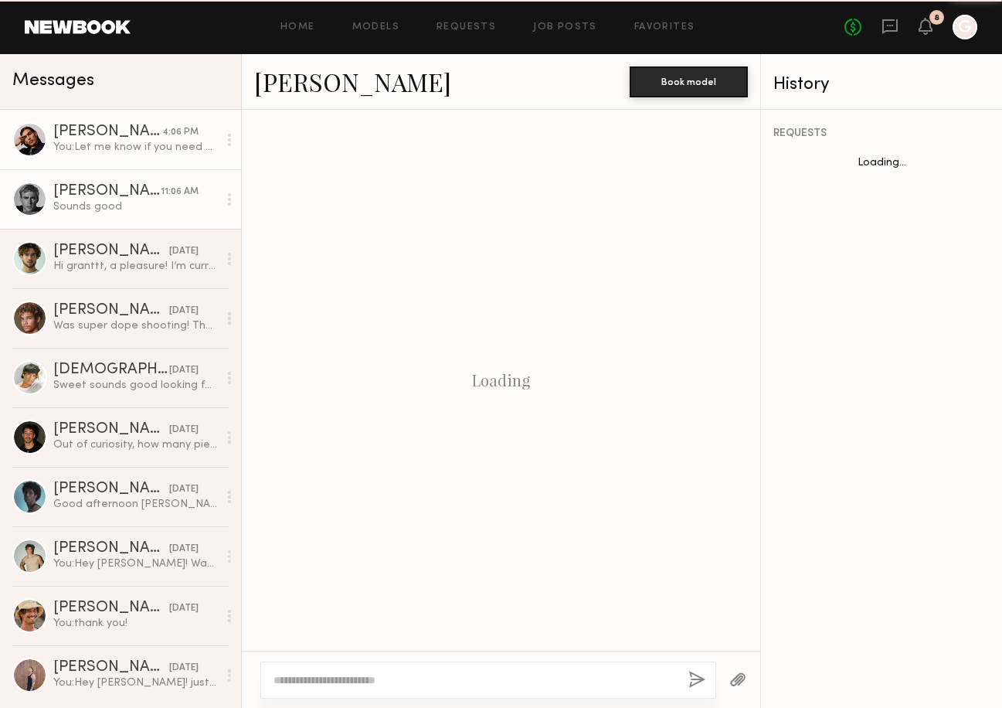
scroll to position [1707, 0]
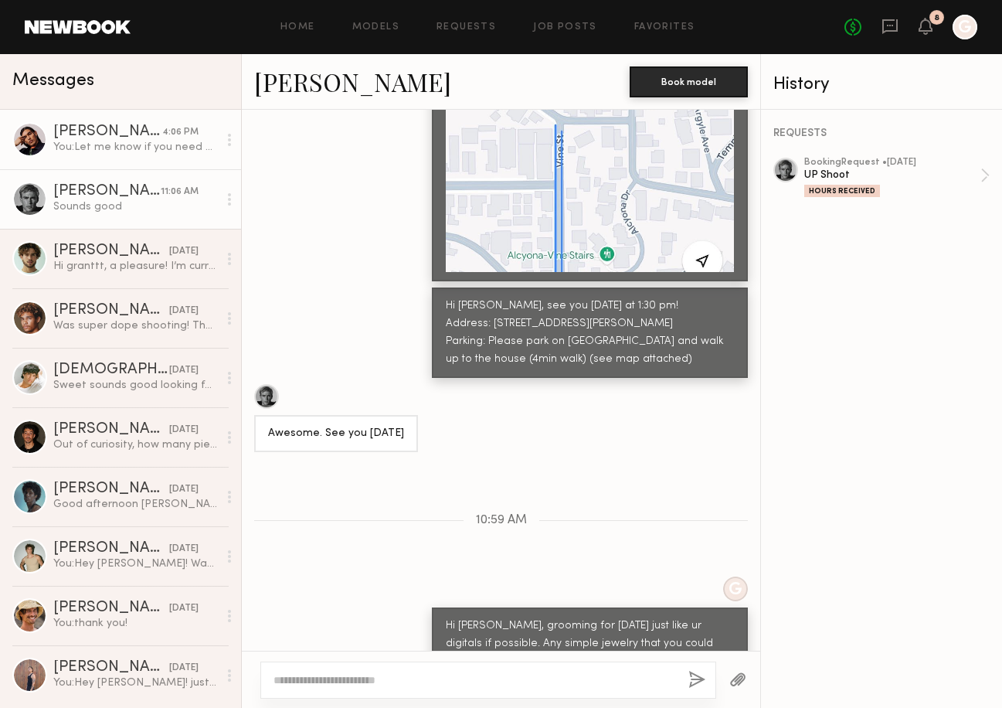
click at [157, 140] on div "You: Let me know if you need a pickup from the parking area! I know it's a bit …" at bounding box center [135, 147] width 165 height 15
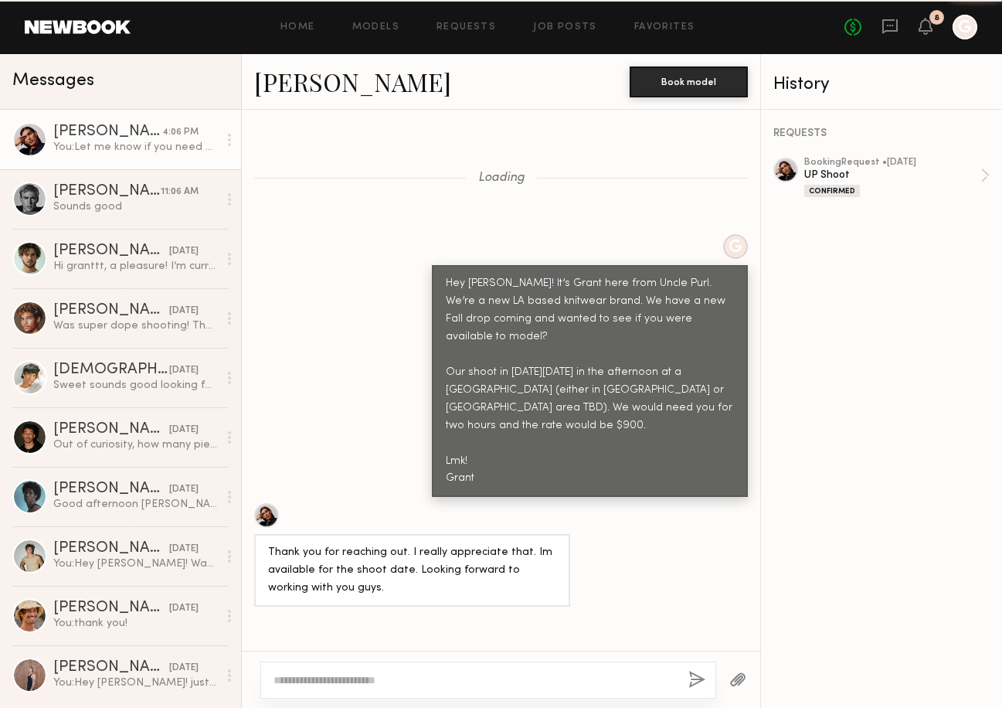
scroll to position [1512, 0]
